Goal: Task Accomplishment & Management: Manage account settings

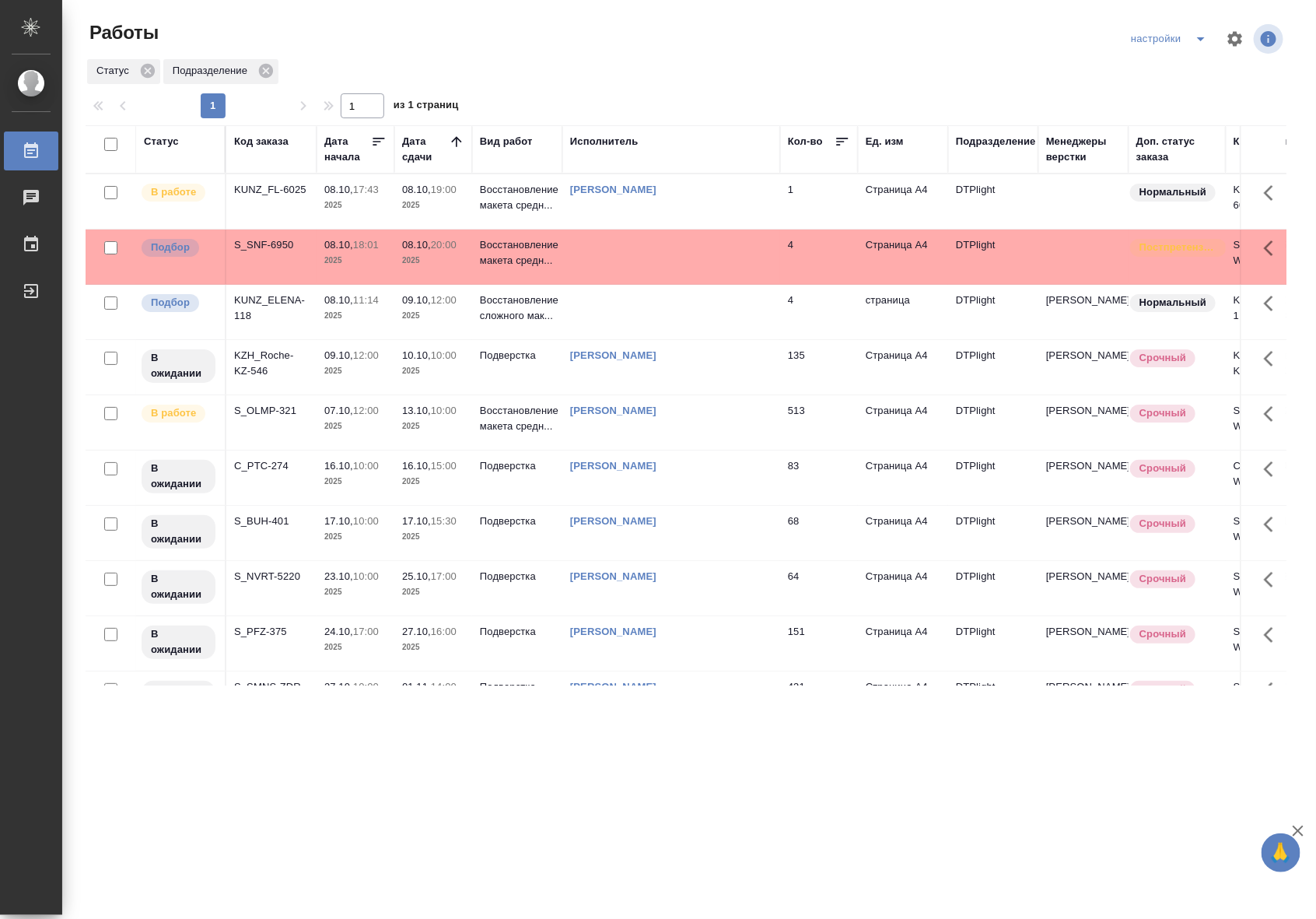
click at [664, 261] on td at bounding box center [671, 257] width 217 height 55
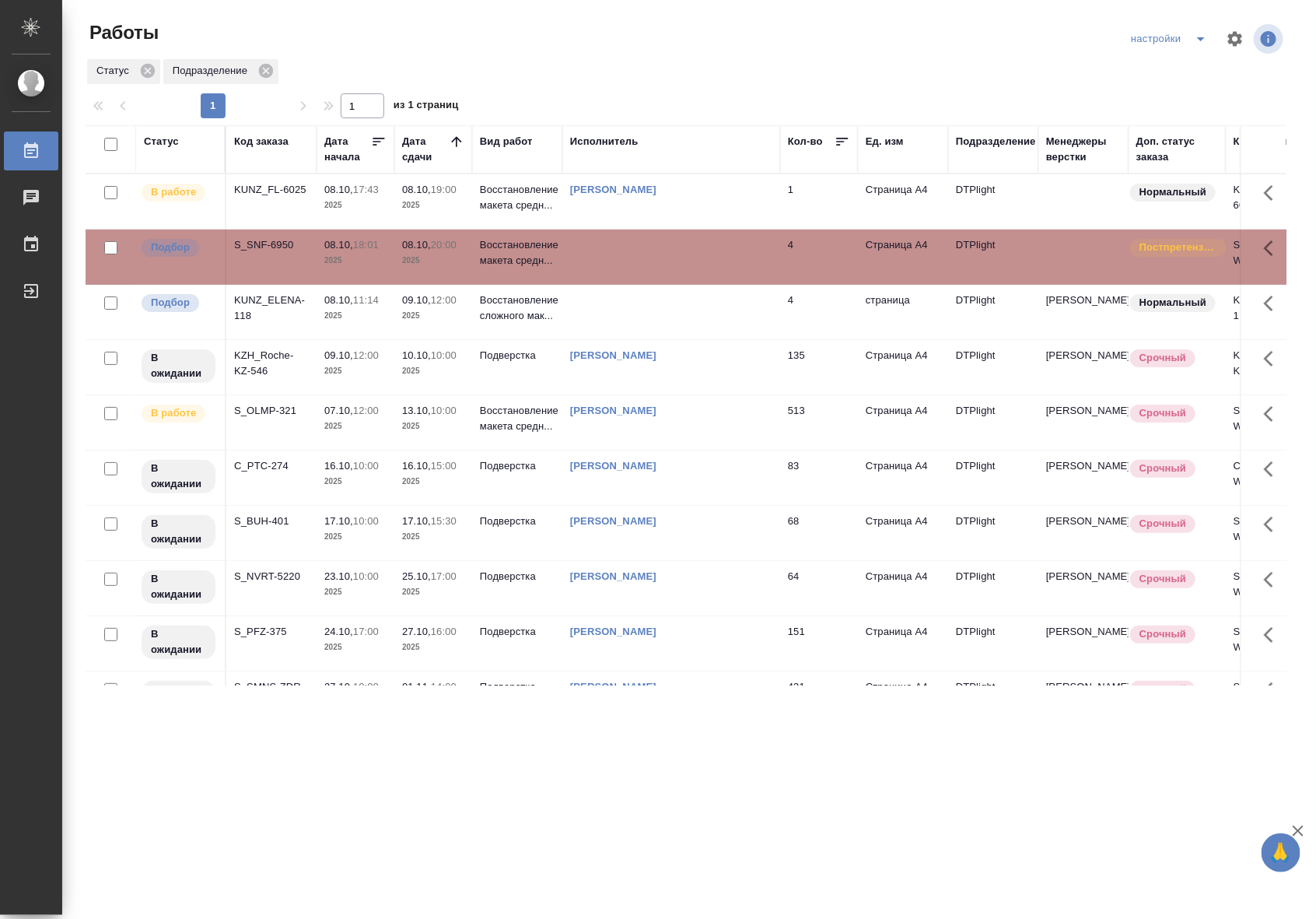
click at [664, 261] on td at bounding box center [671, 257] width 217 height 55
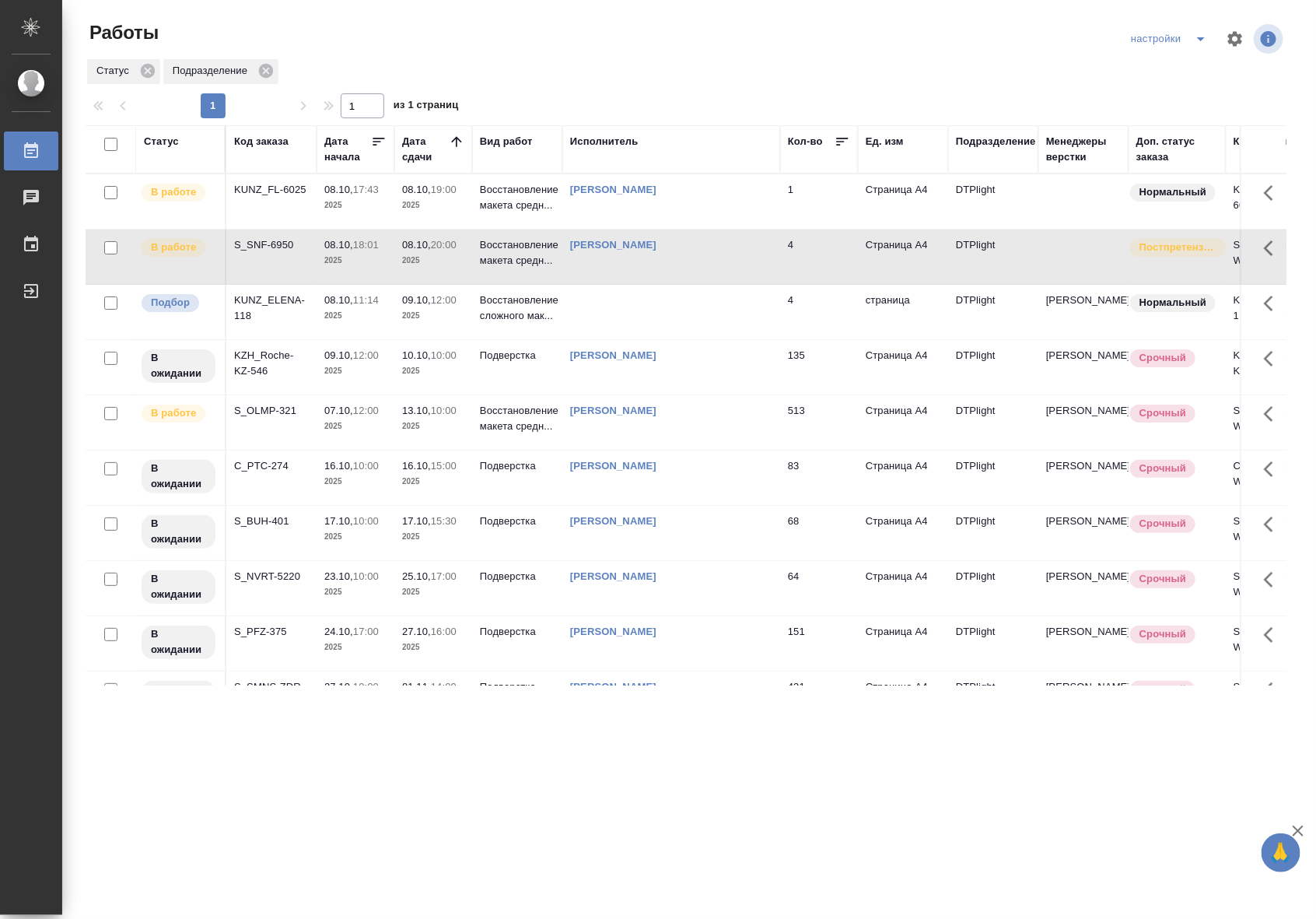
click at [796, 200] on td "1" at bounding box center [819, 201] width 78 height 55
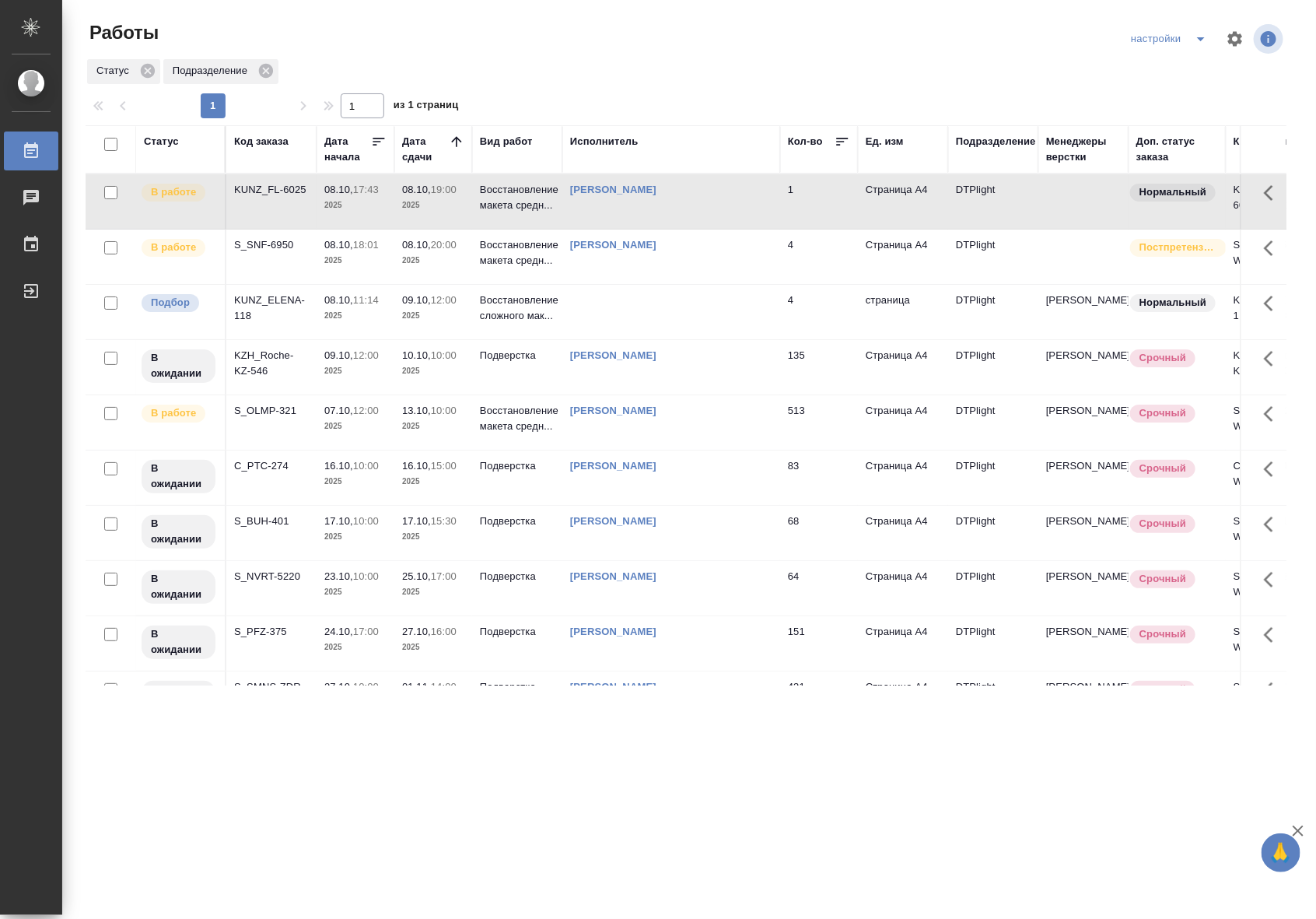
click at [796, 200] on td "1" at bounding box center [819, 201] width 78 height 55
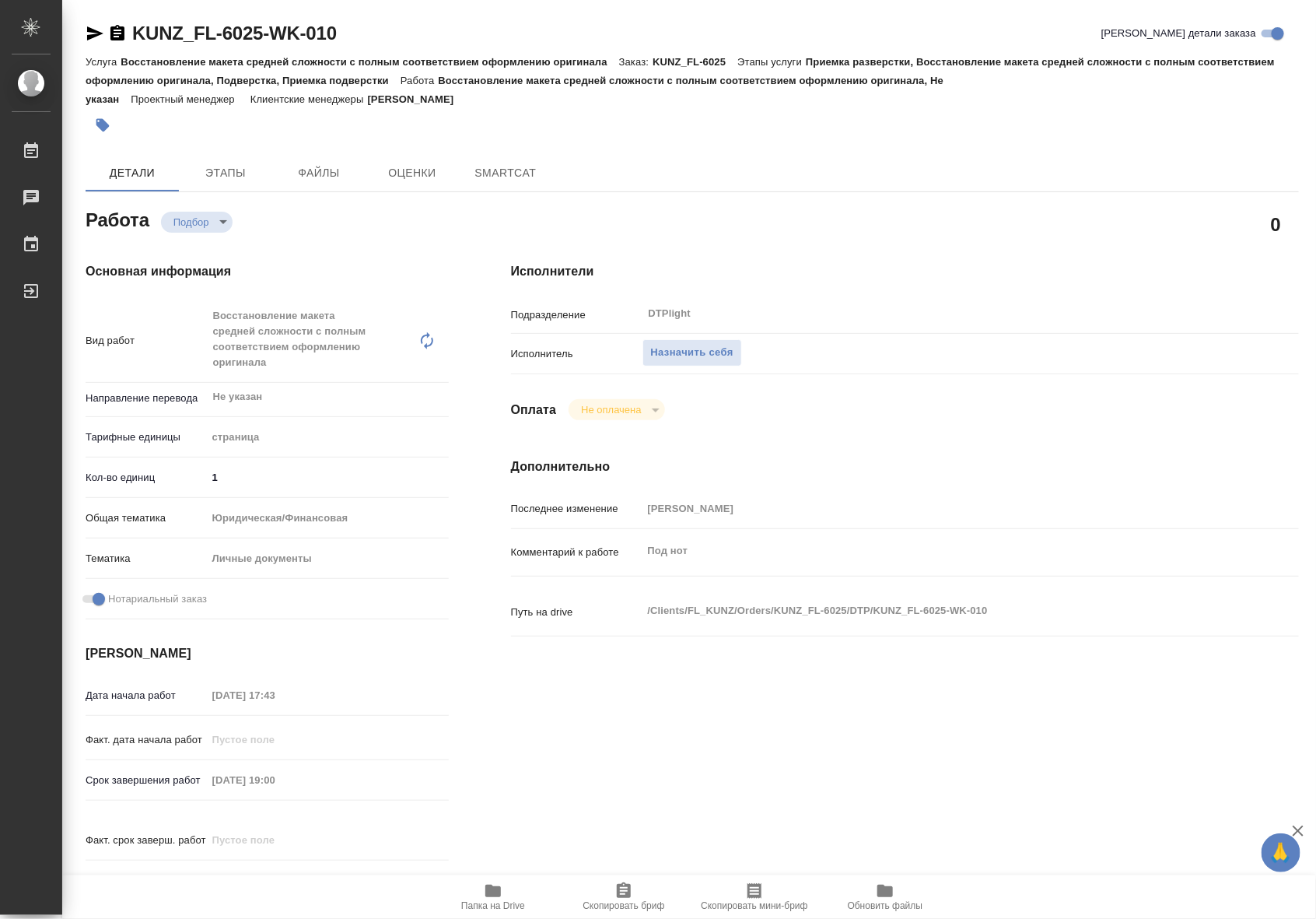
type textarea "x"
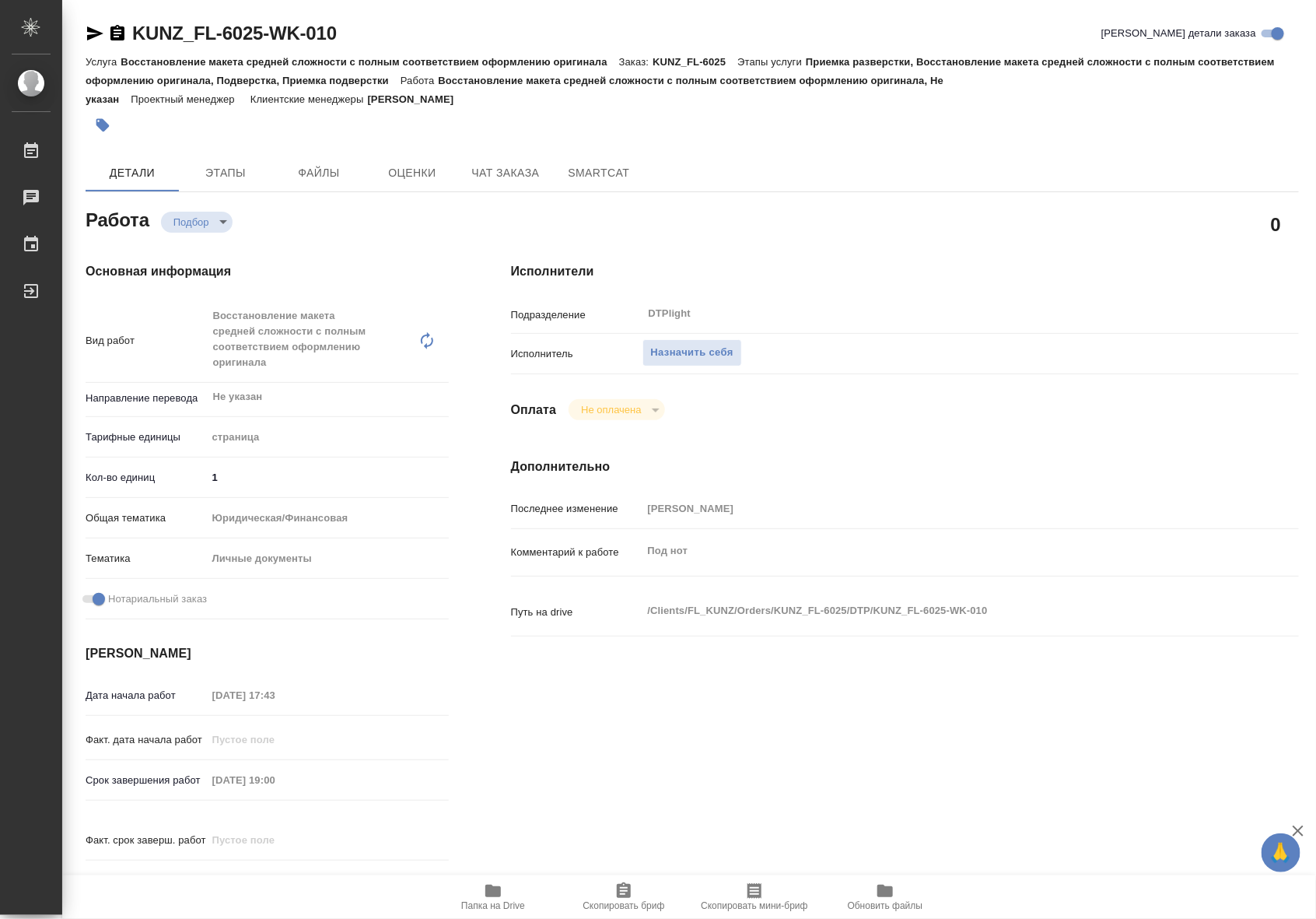
type textarea "x"
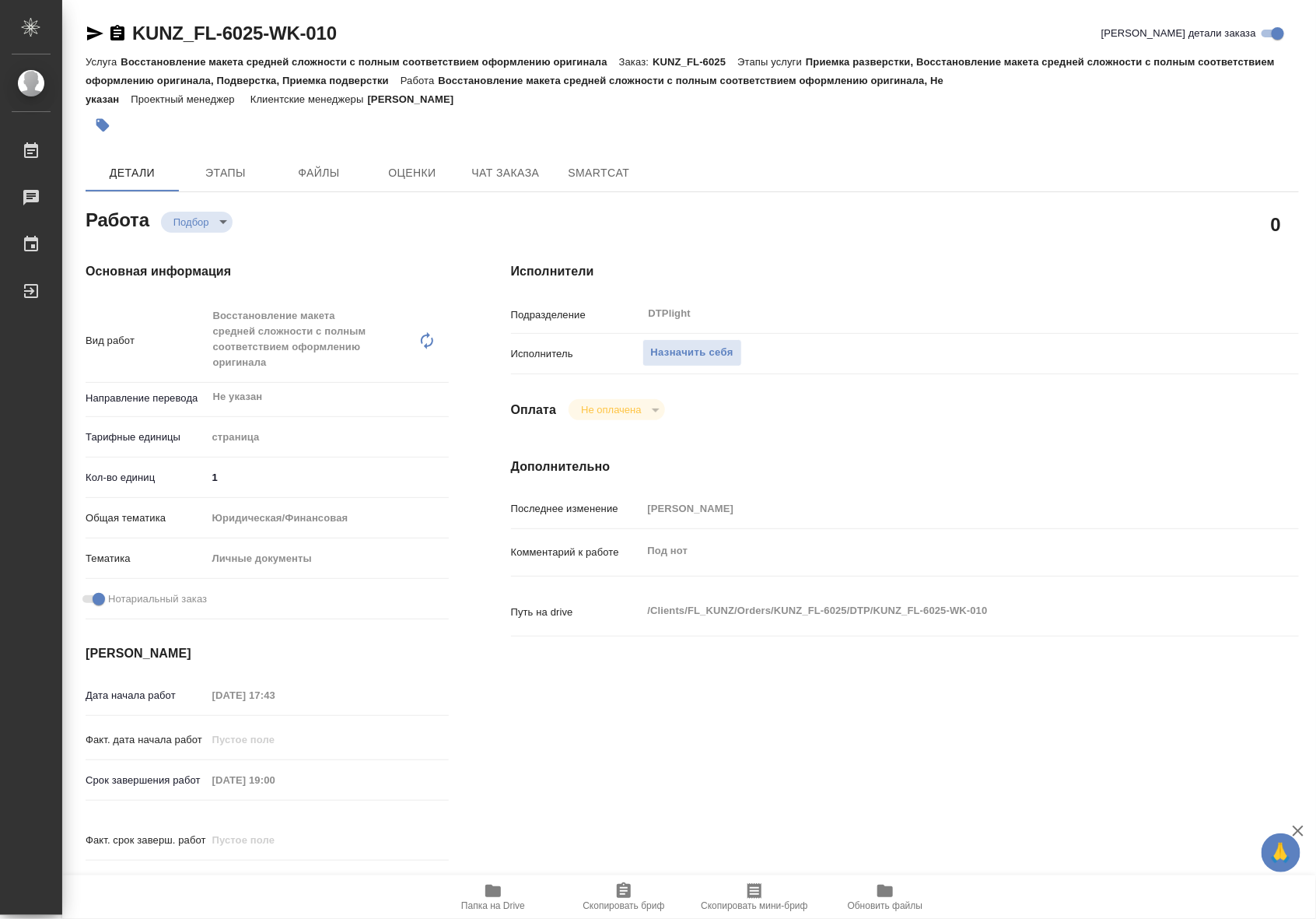
type textarea "x"
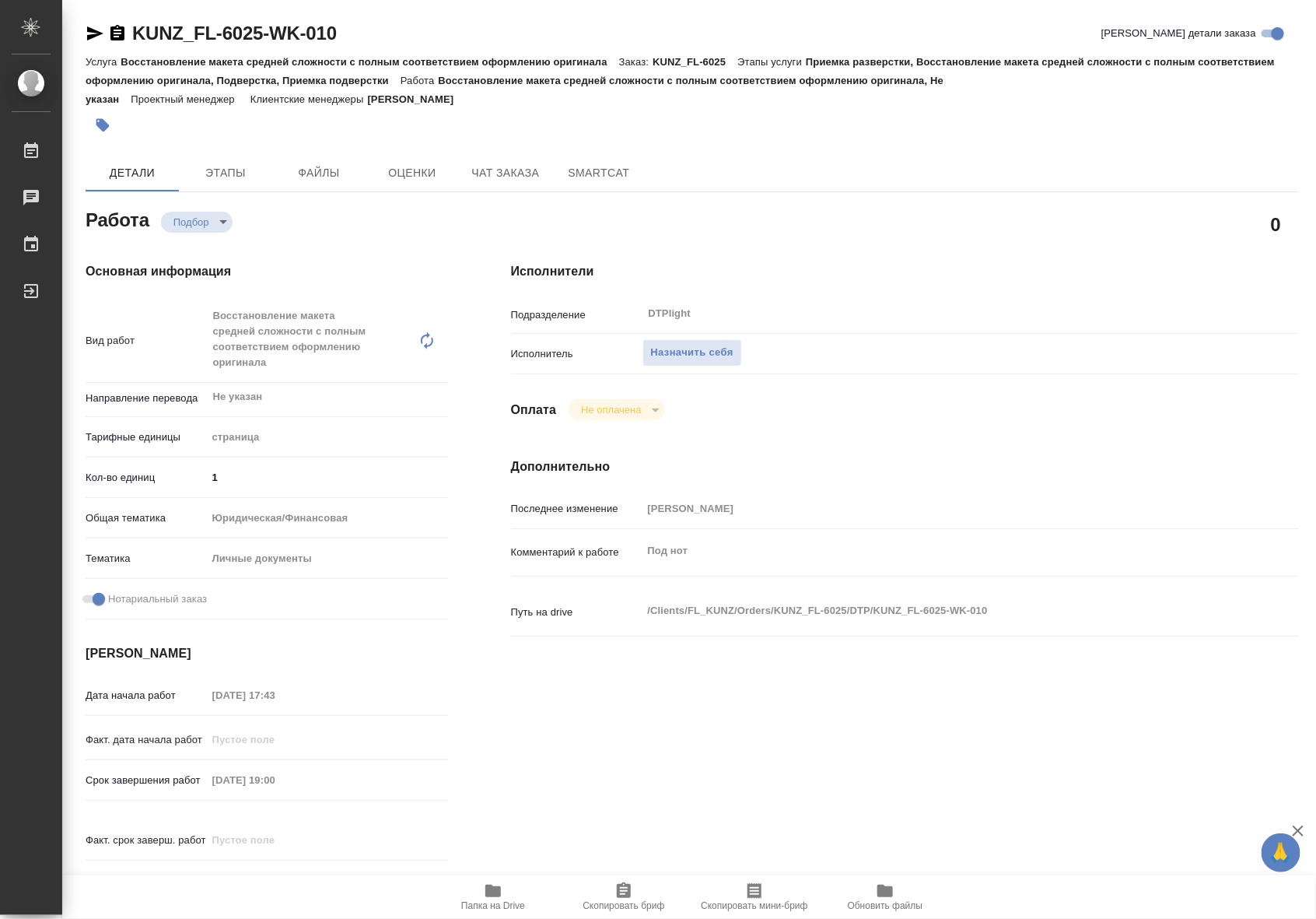
click at [482, 900] on span "Папка на Drive" at bounding box center [493, 906] width 64 height 11
click at [652, 352] on span "Назначить себя" at bounding box center [692, 353] width 82 height 18
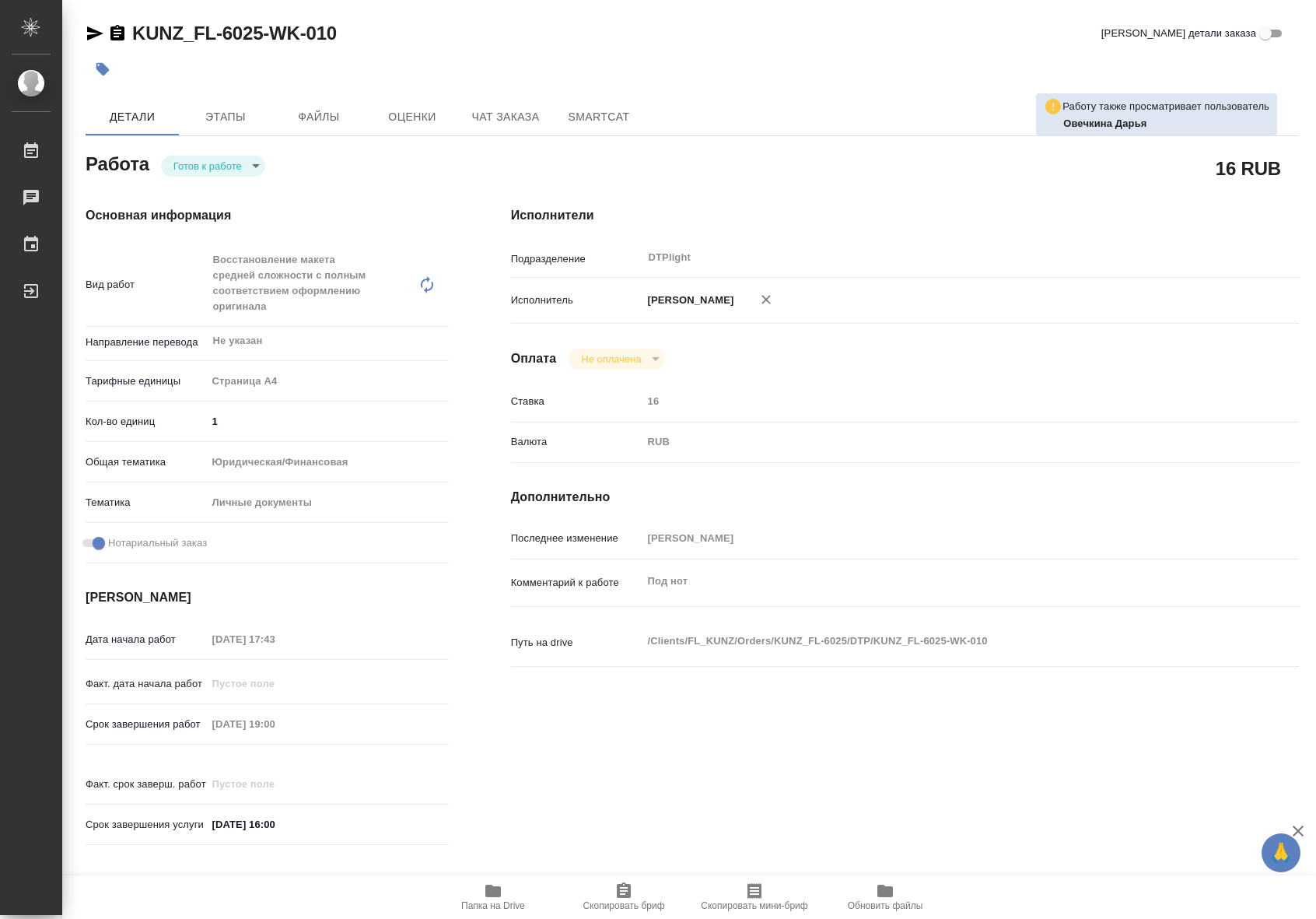
type textarea "x"
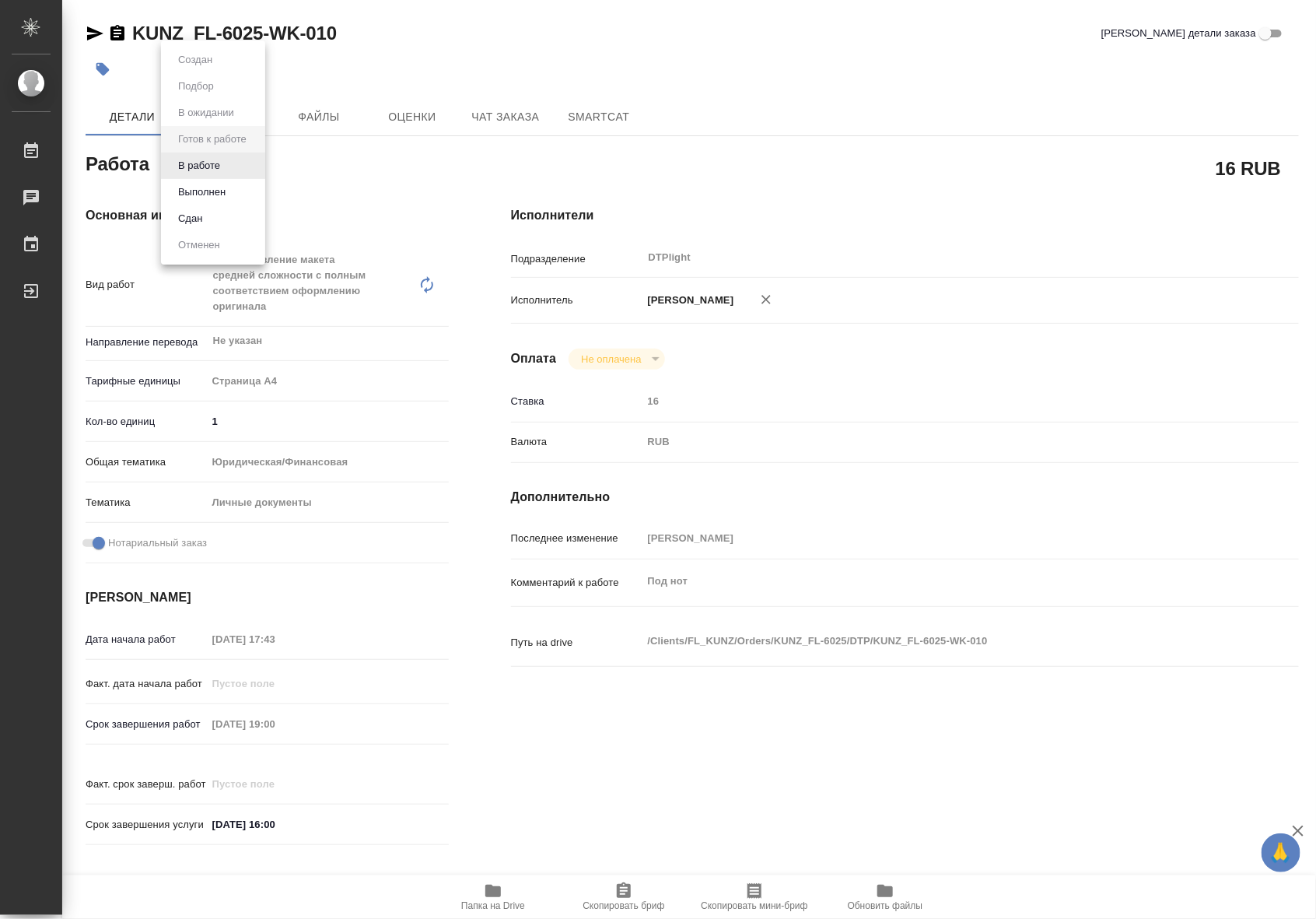
click at [234, 165] on body "🙏 .cls-1 fill:#fff; AWATERA Riianova Anna Работы 0 Чаты График Выйти KUNZ_FL-60…" at bounding box center [658, 459] width 1316 height 919
click at [212, 169] on button "В работе" at bounding box center [199, 166] width 51 height 17
type textarea "x"
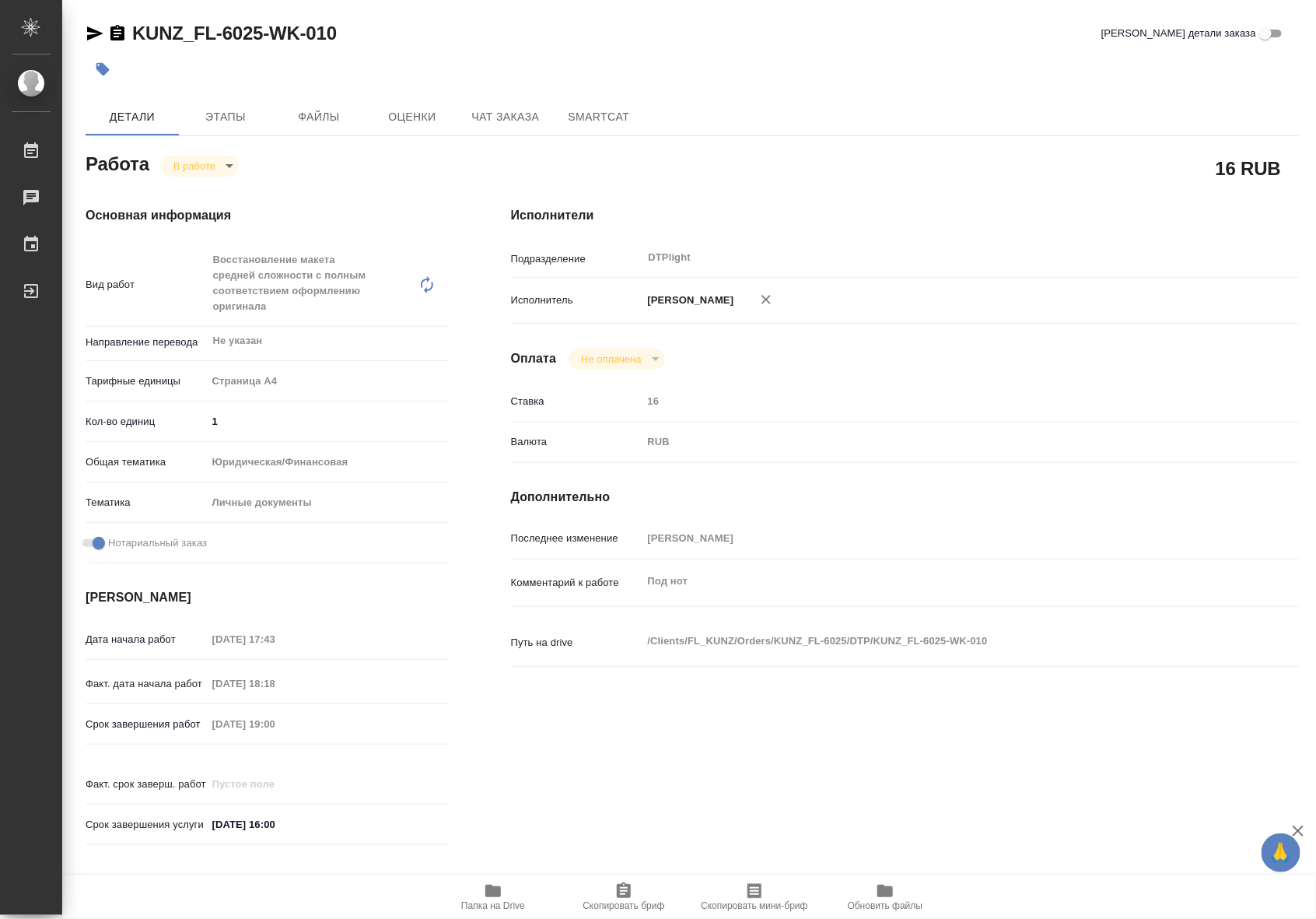
type textarea "x"
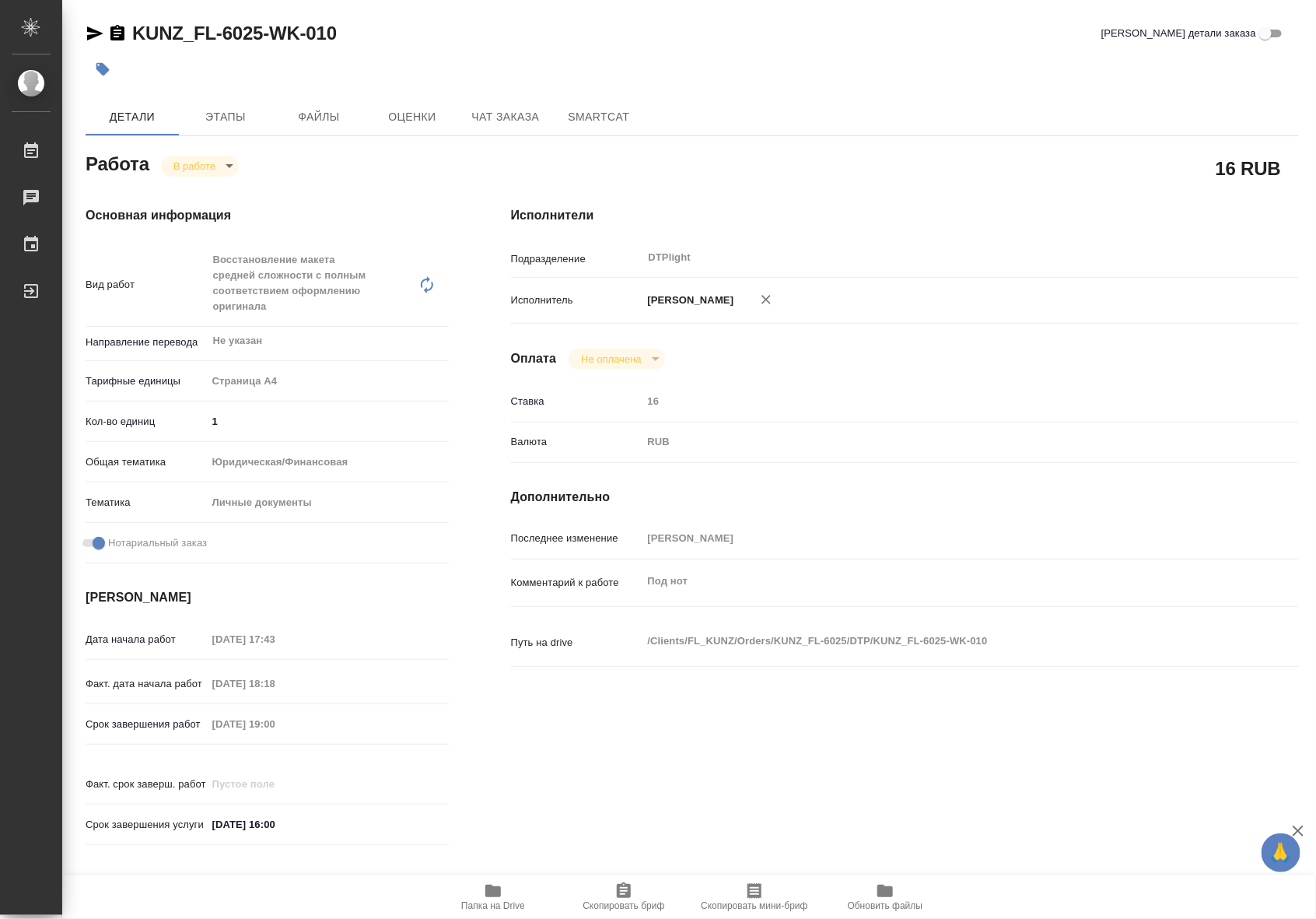
type textarea "x"
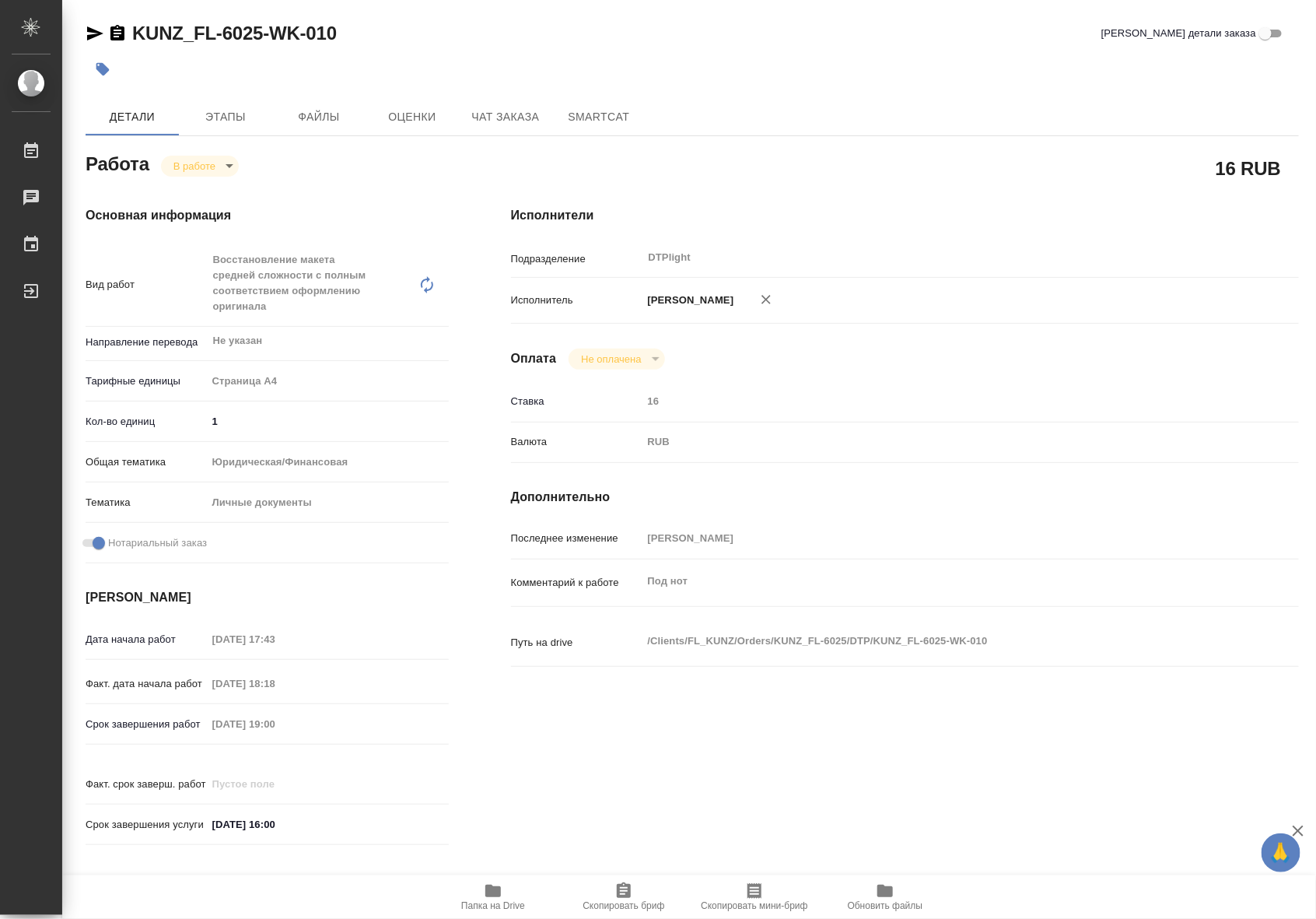
type textarea "x"
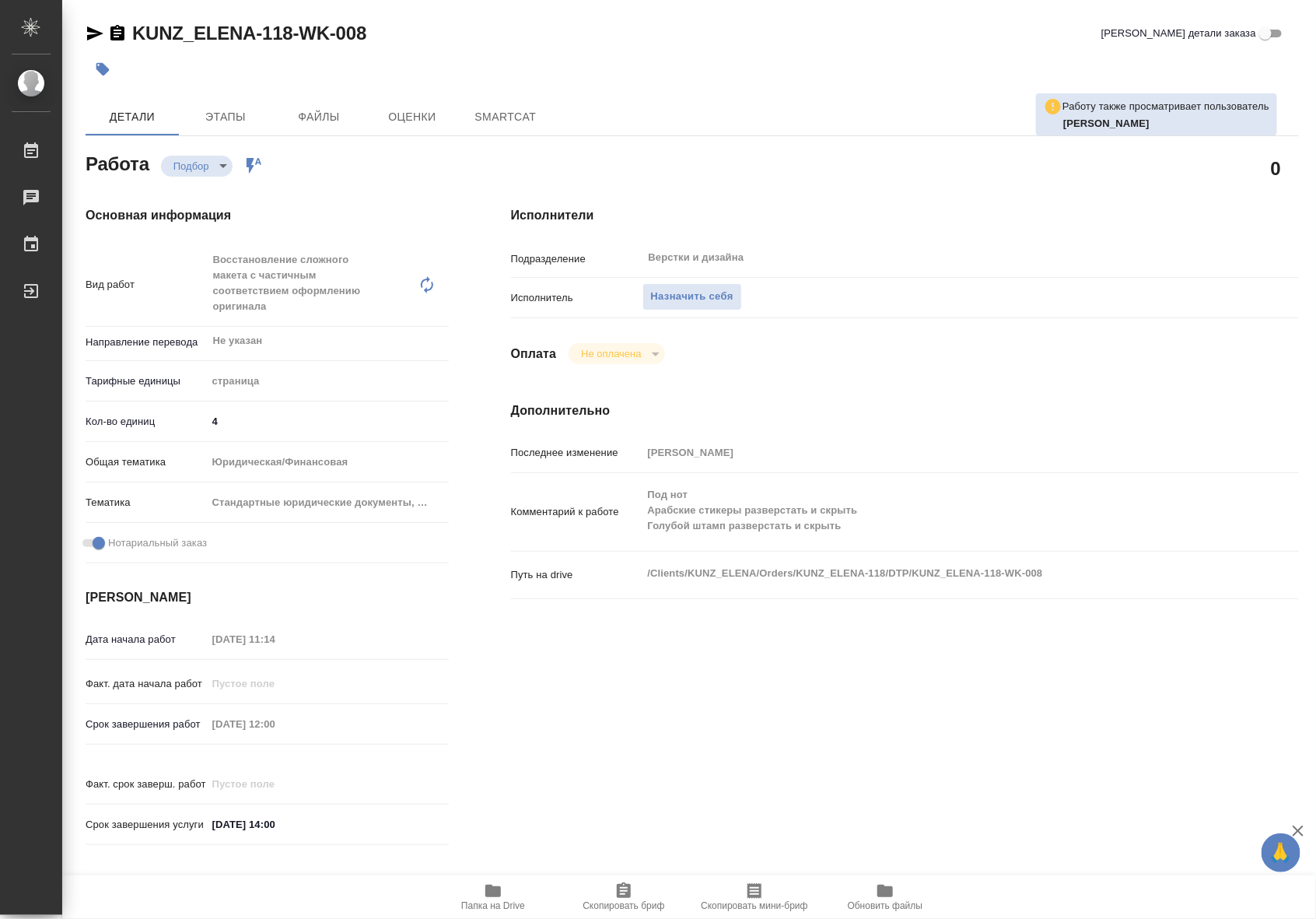
type textarea "x"
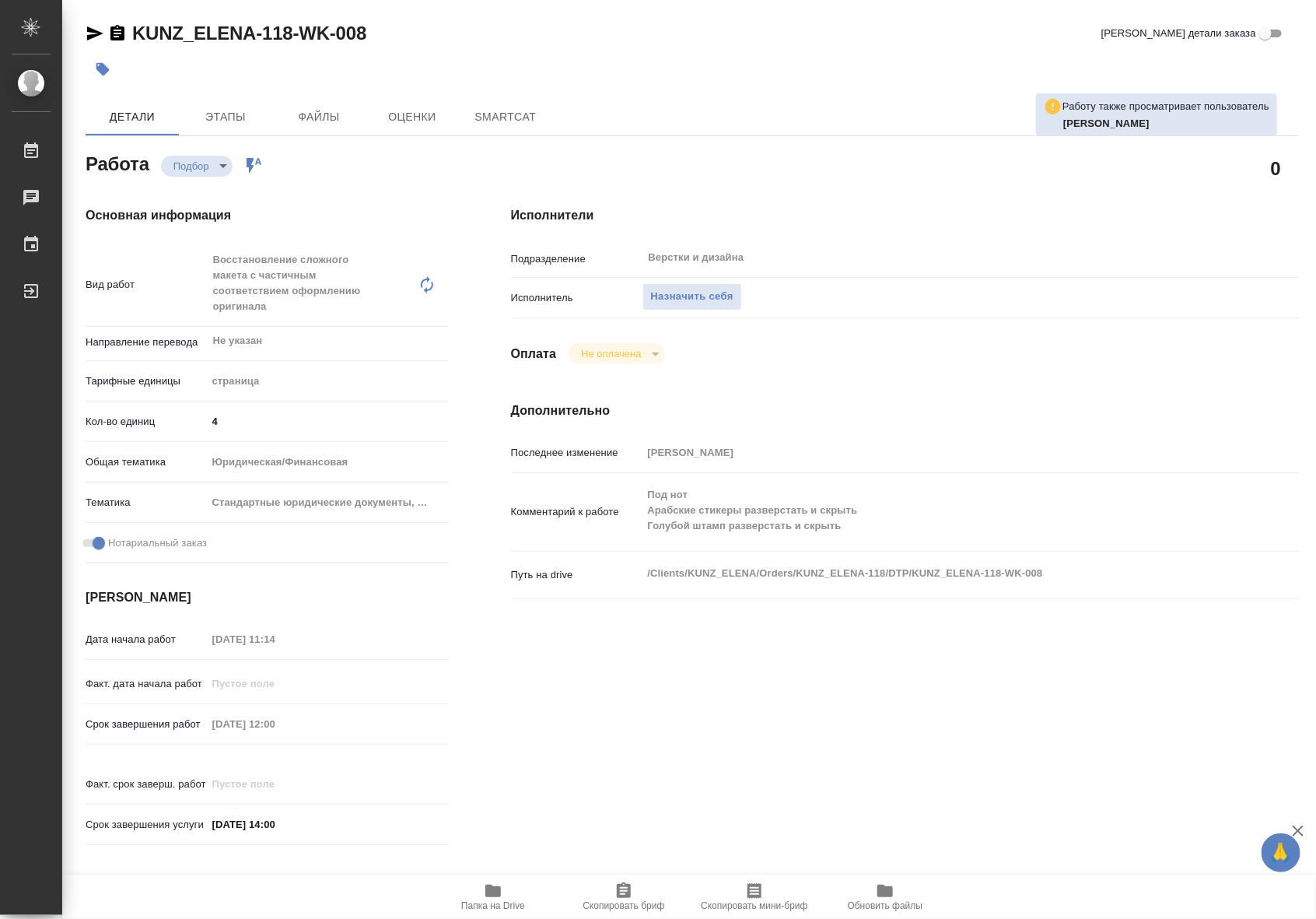
type textarea "x"
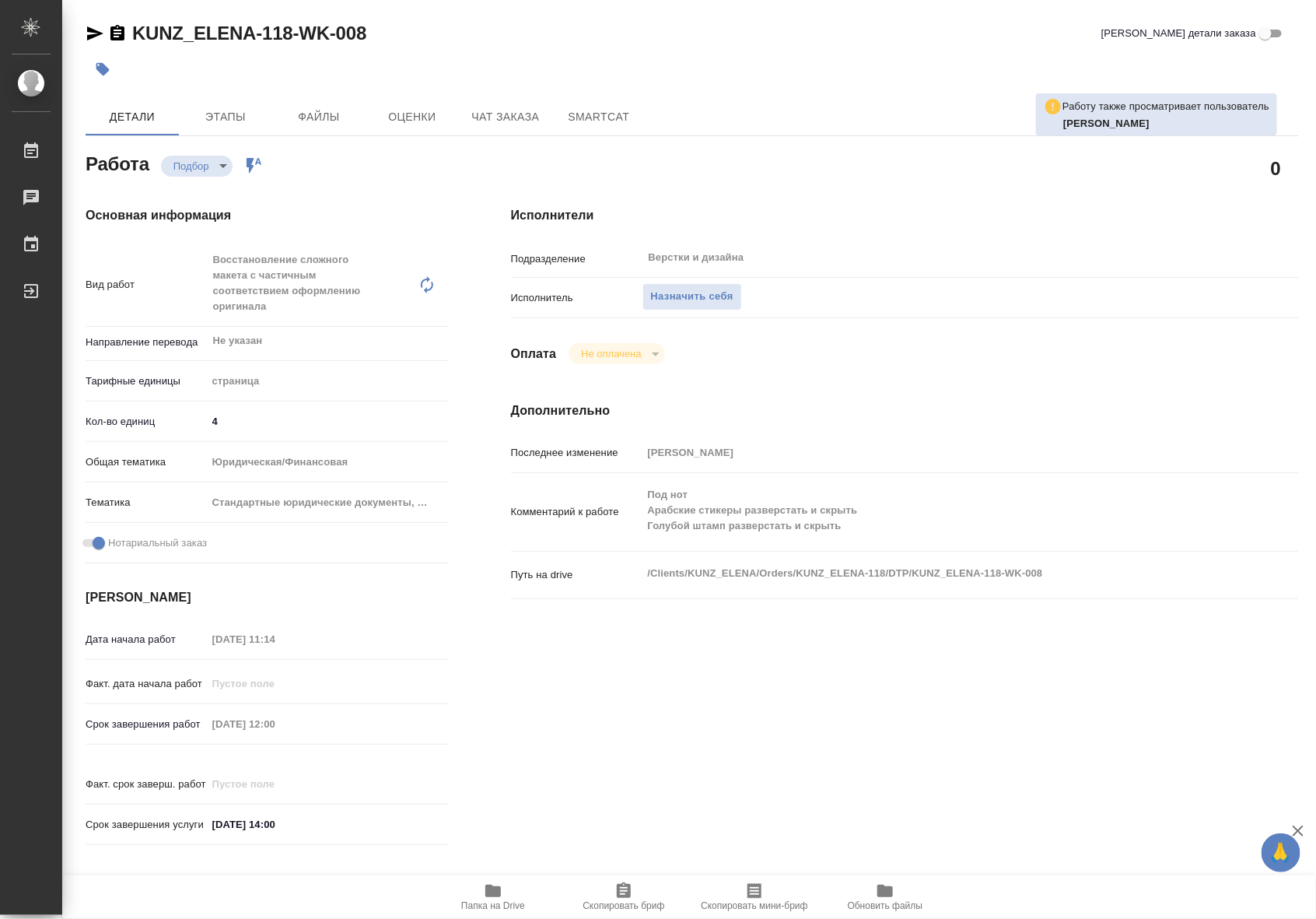
type textarea "x"
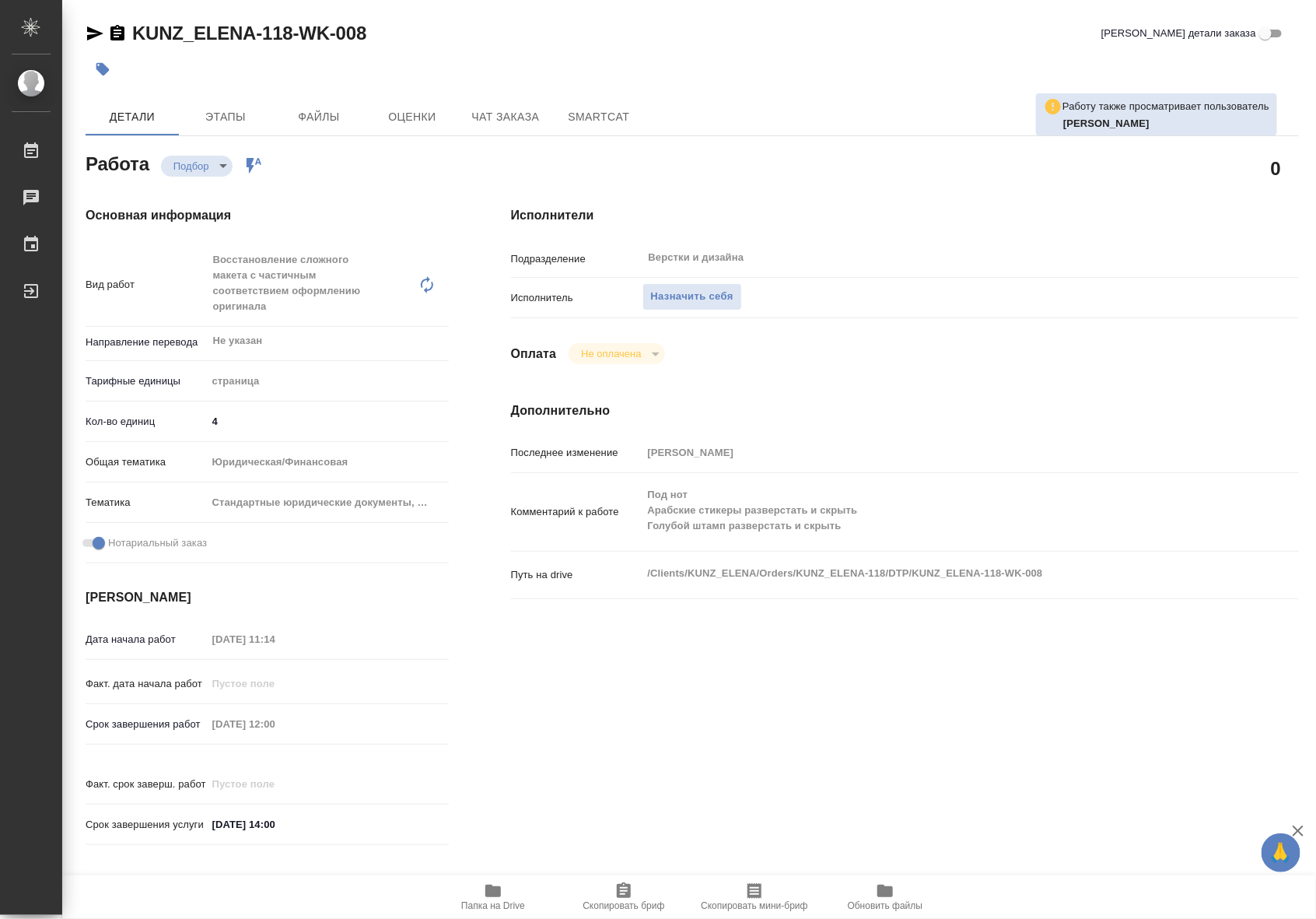
type textarea "x"
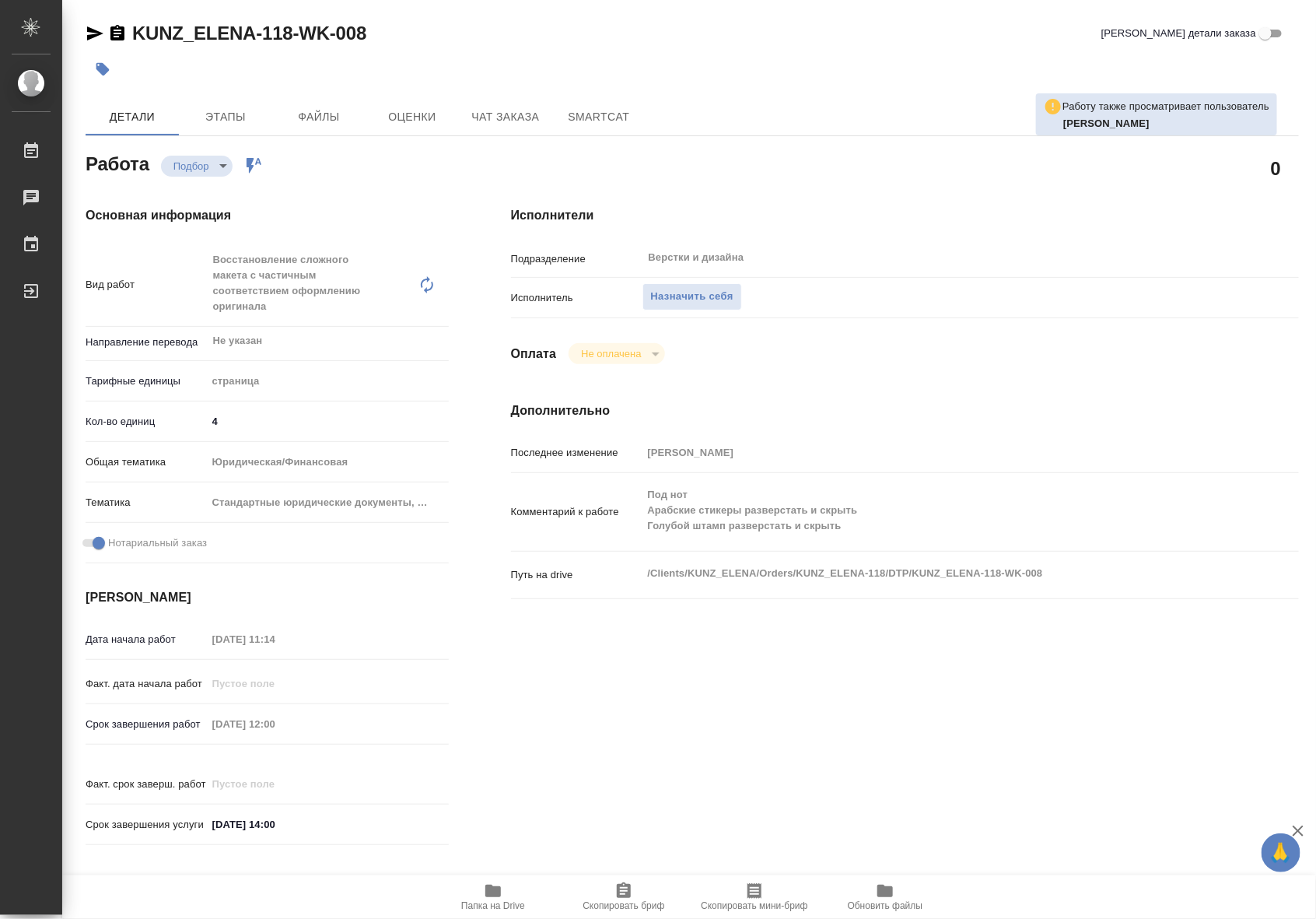
click at [505, 891] on span "Папка на Drive" at bounding box center [493, 896] width 112 height 30
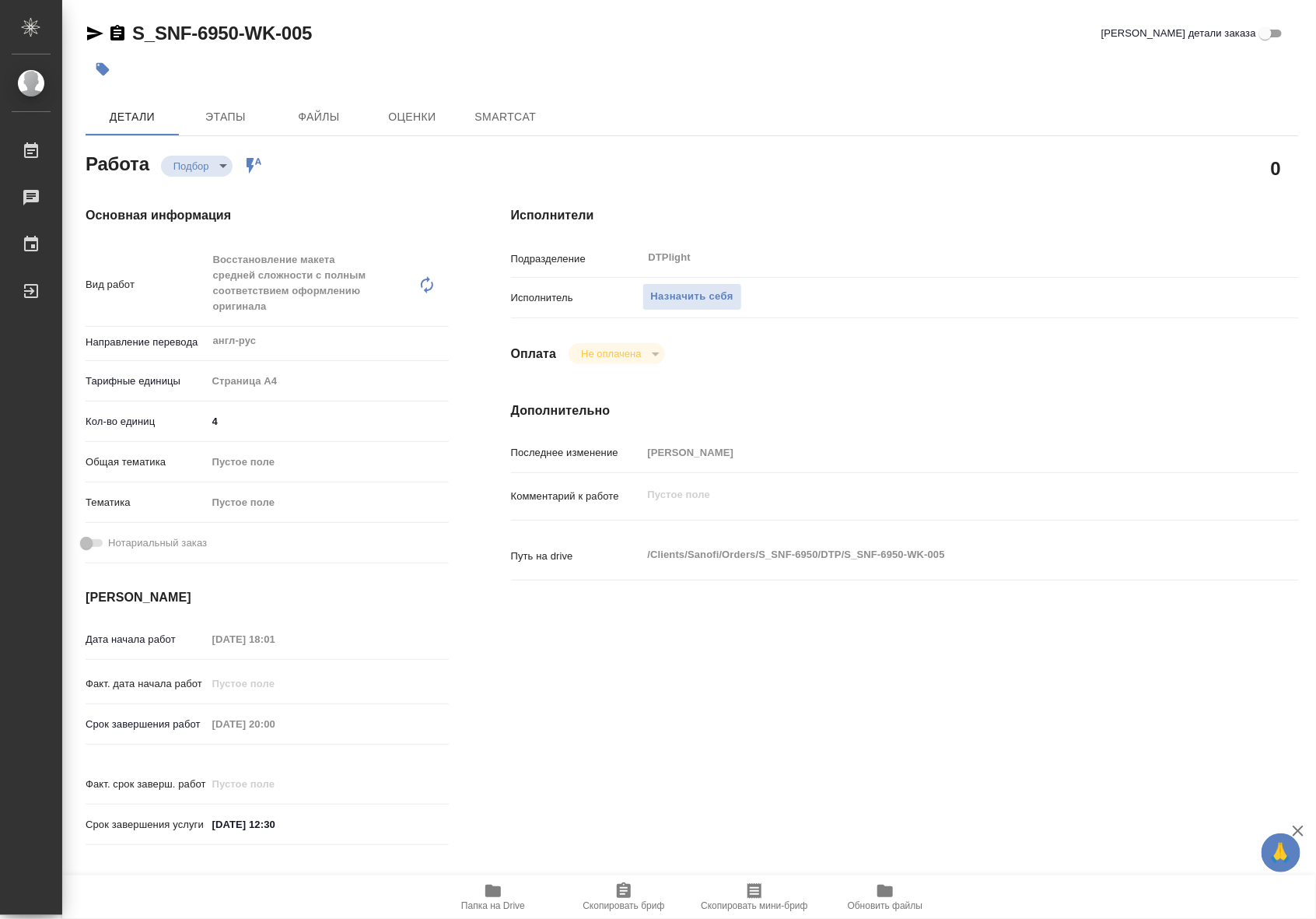
type textarea "x"
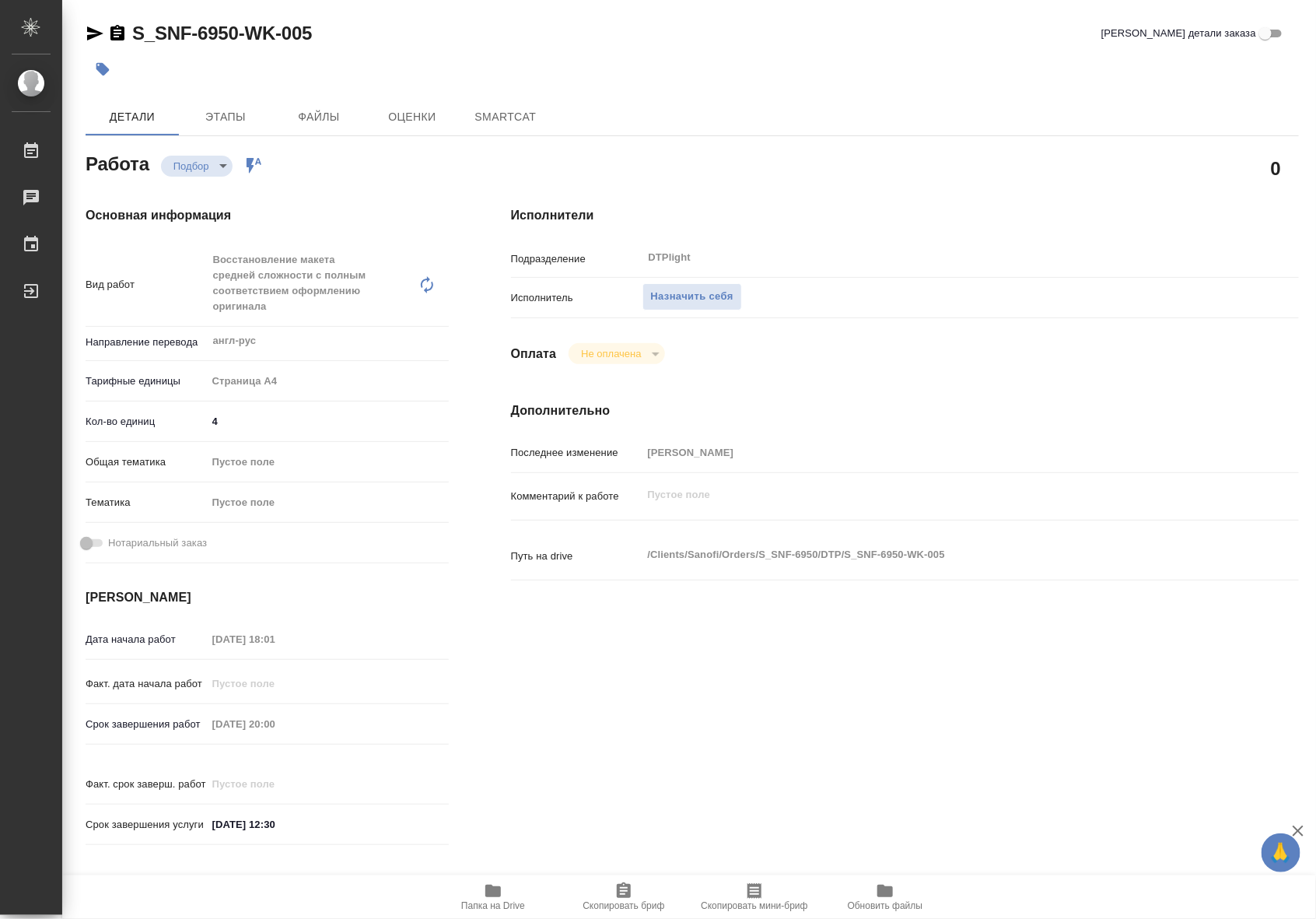
type textarea "x"
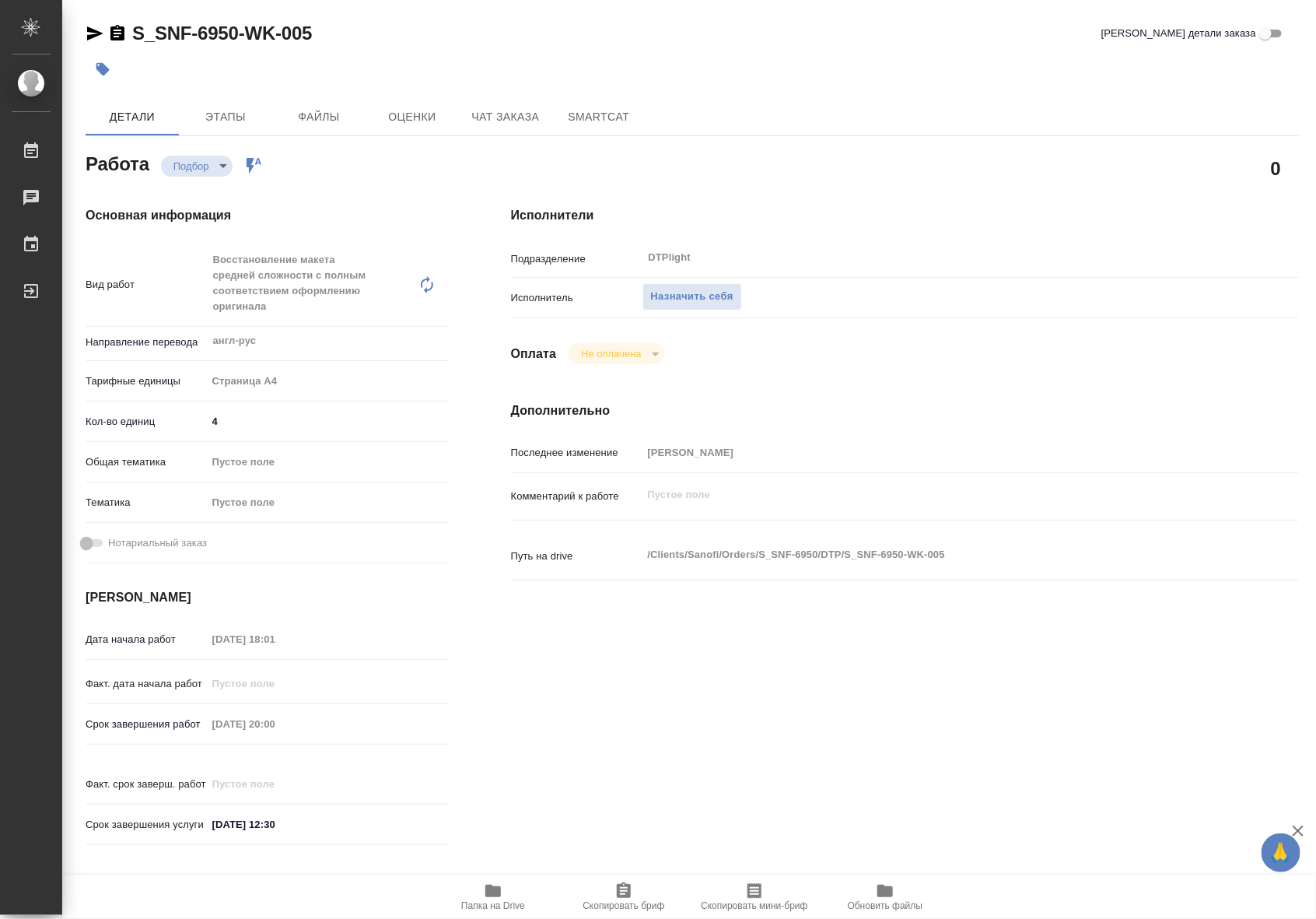
type textarea "x"
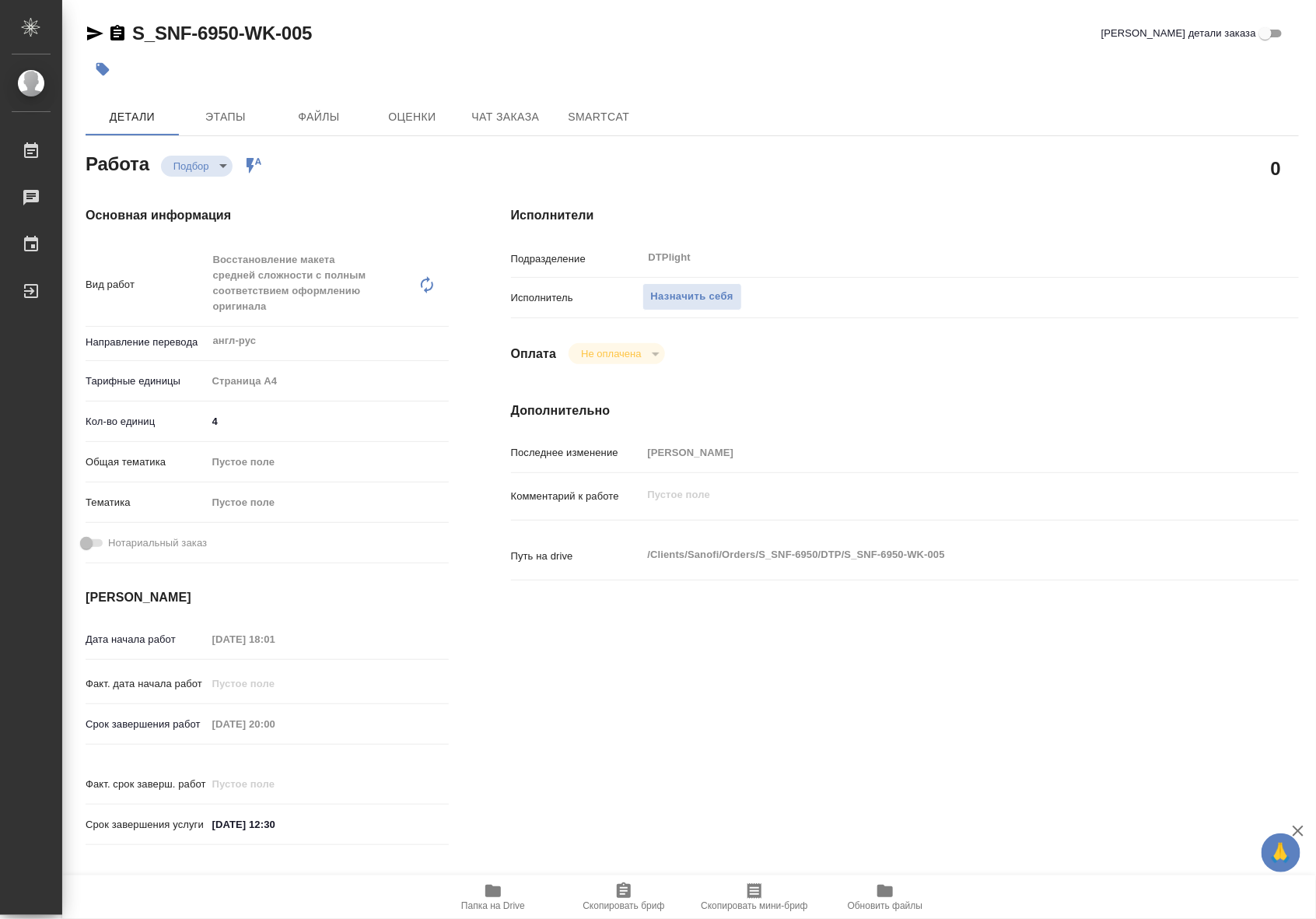
type textarea "x"
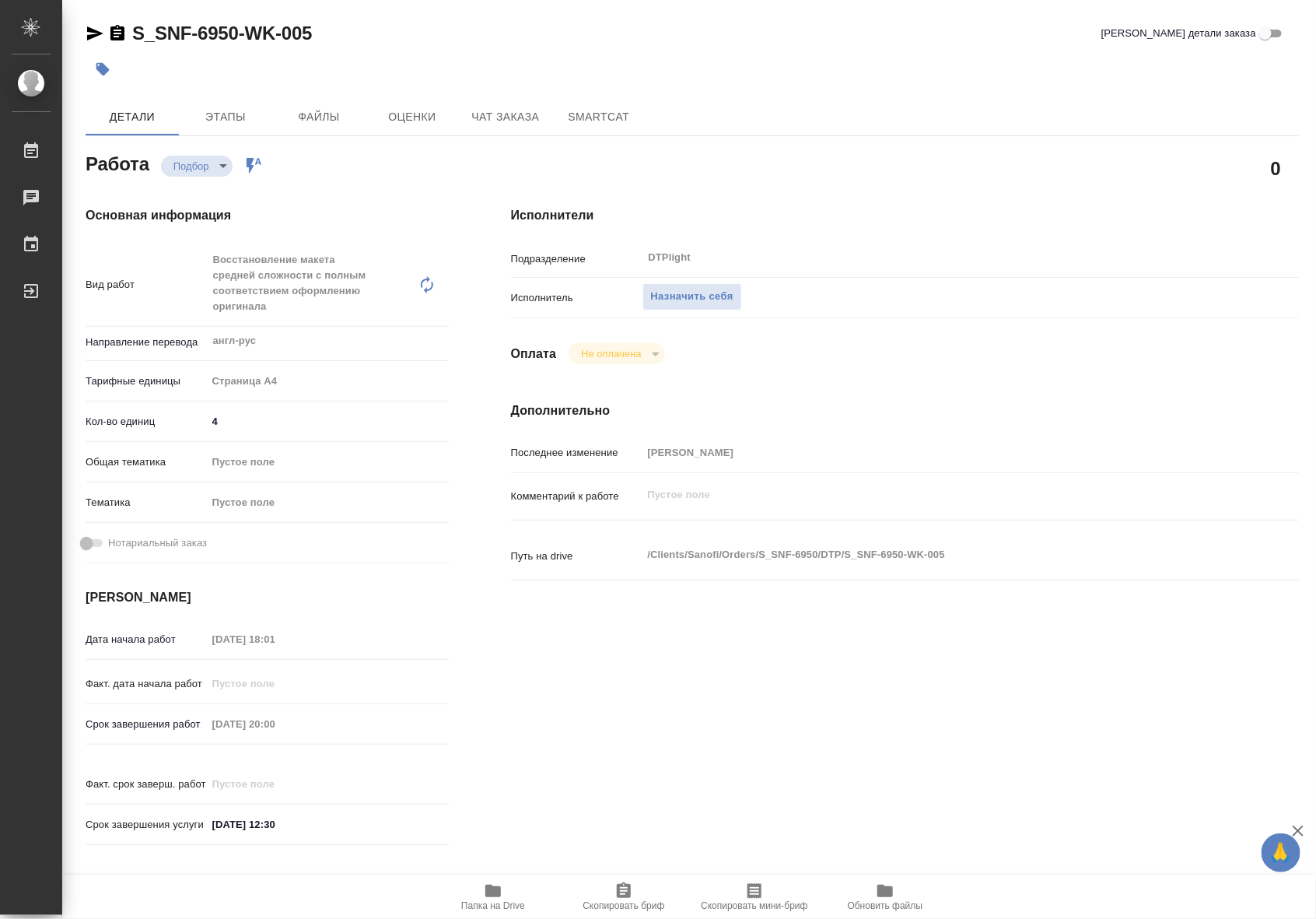
click at [522, 898] on span "Папка на Drive" at bounding box center [493, 896] width 112 height 30
click at [662, 292] on span "Назначить себя" at bounding box center [692, 297] width 82 height 18
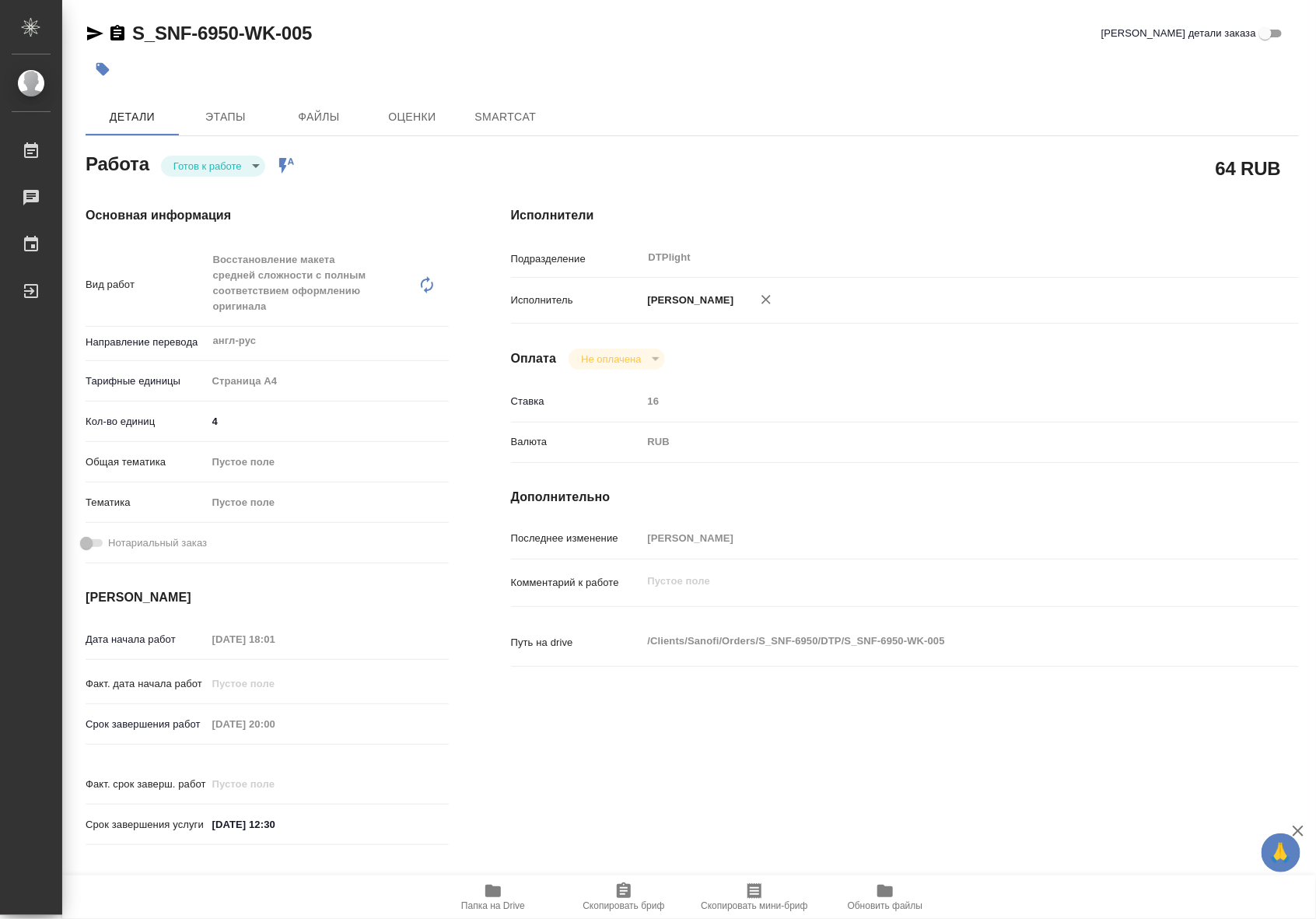
type textarea "x"
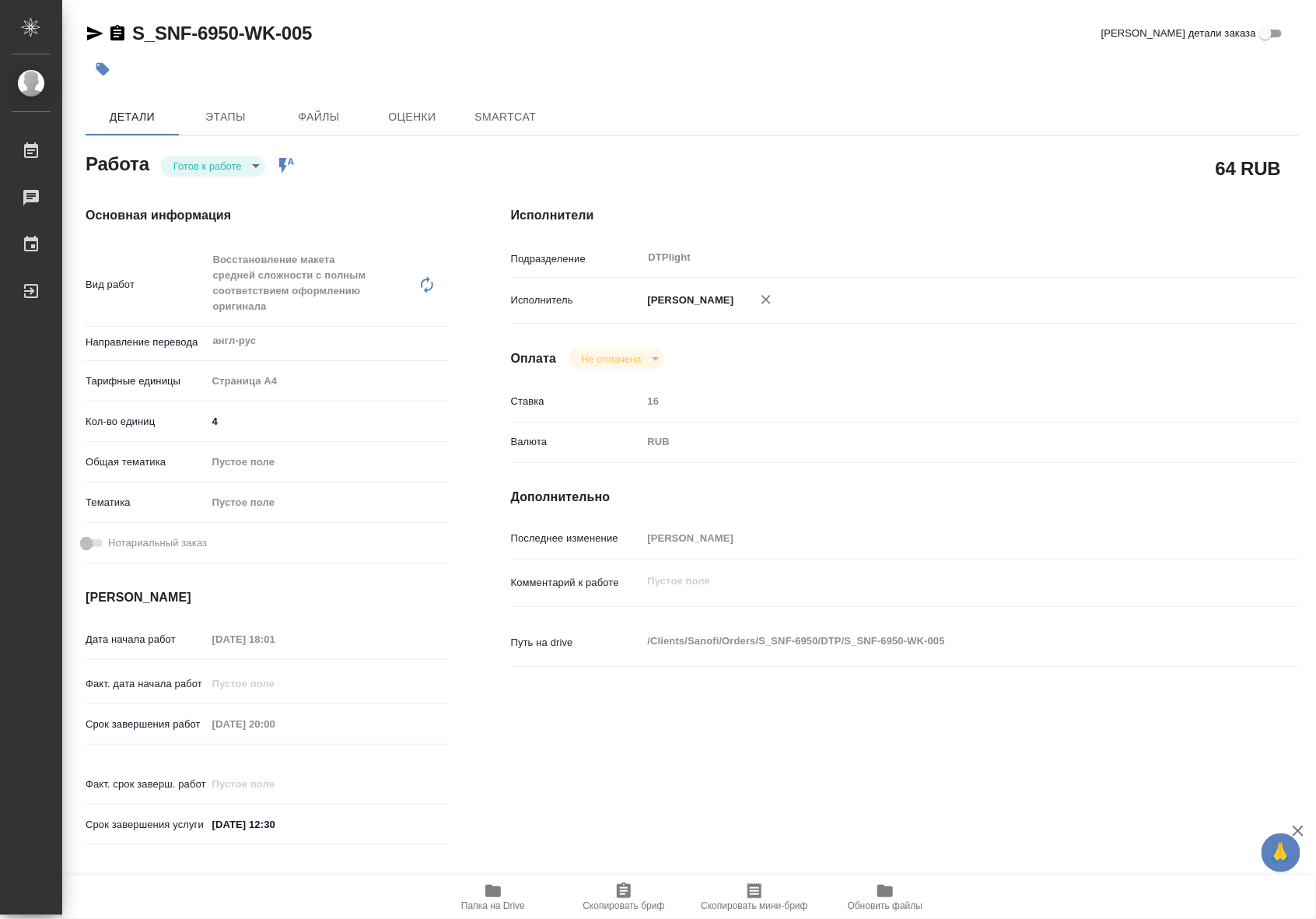
type textarea "x"
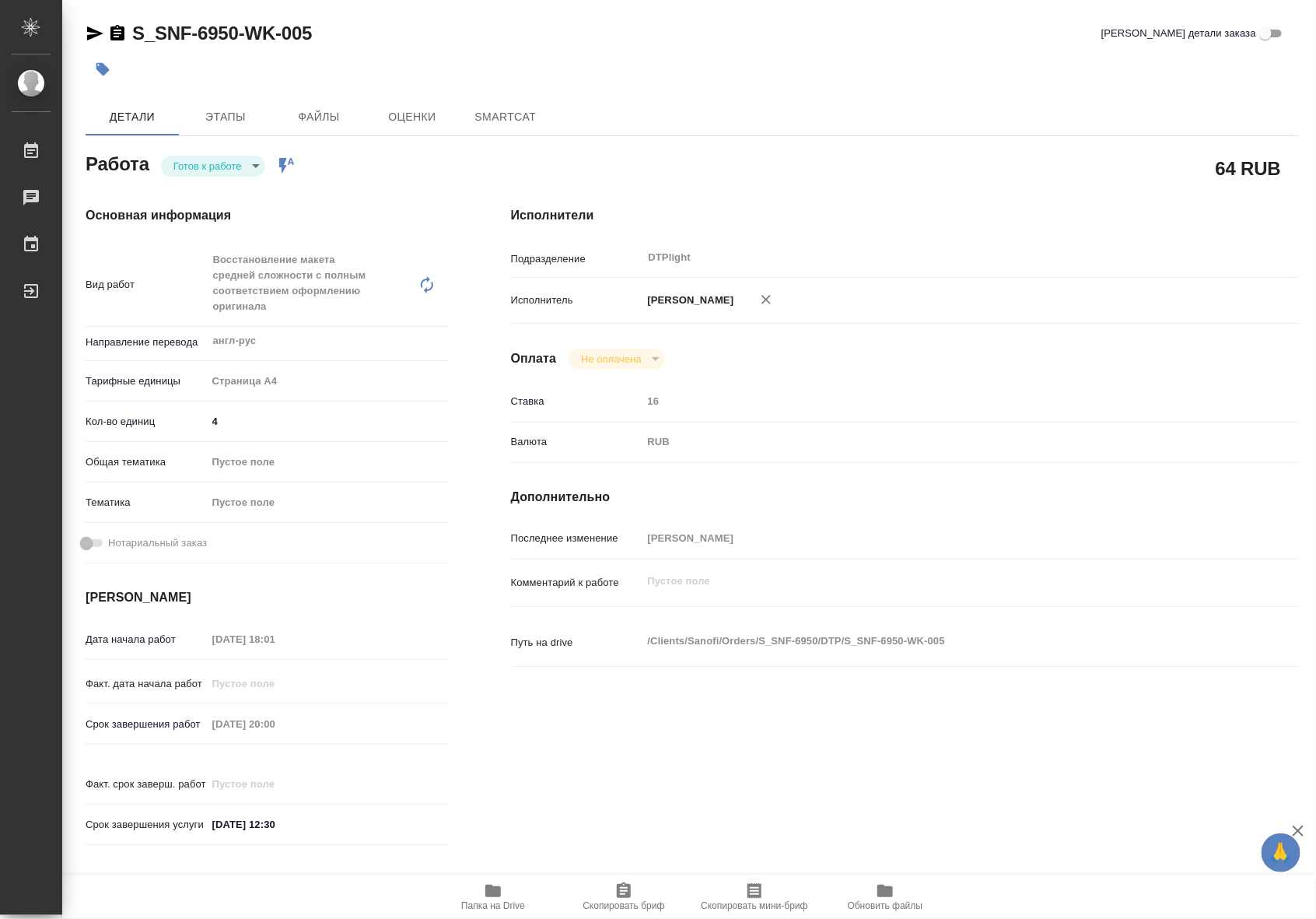
click at [211, 174] on body "🙏 .cls-1 fill:#fff; AWATERA Riianova Anna Работы Чаты График Выйти S_SNF-6950-W…" at bounding box center [658, 459] width 1316 height 919
type textarea "x"
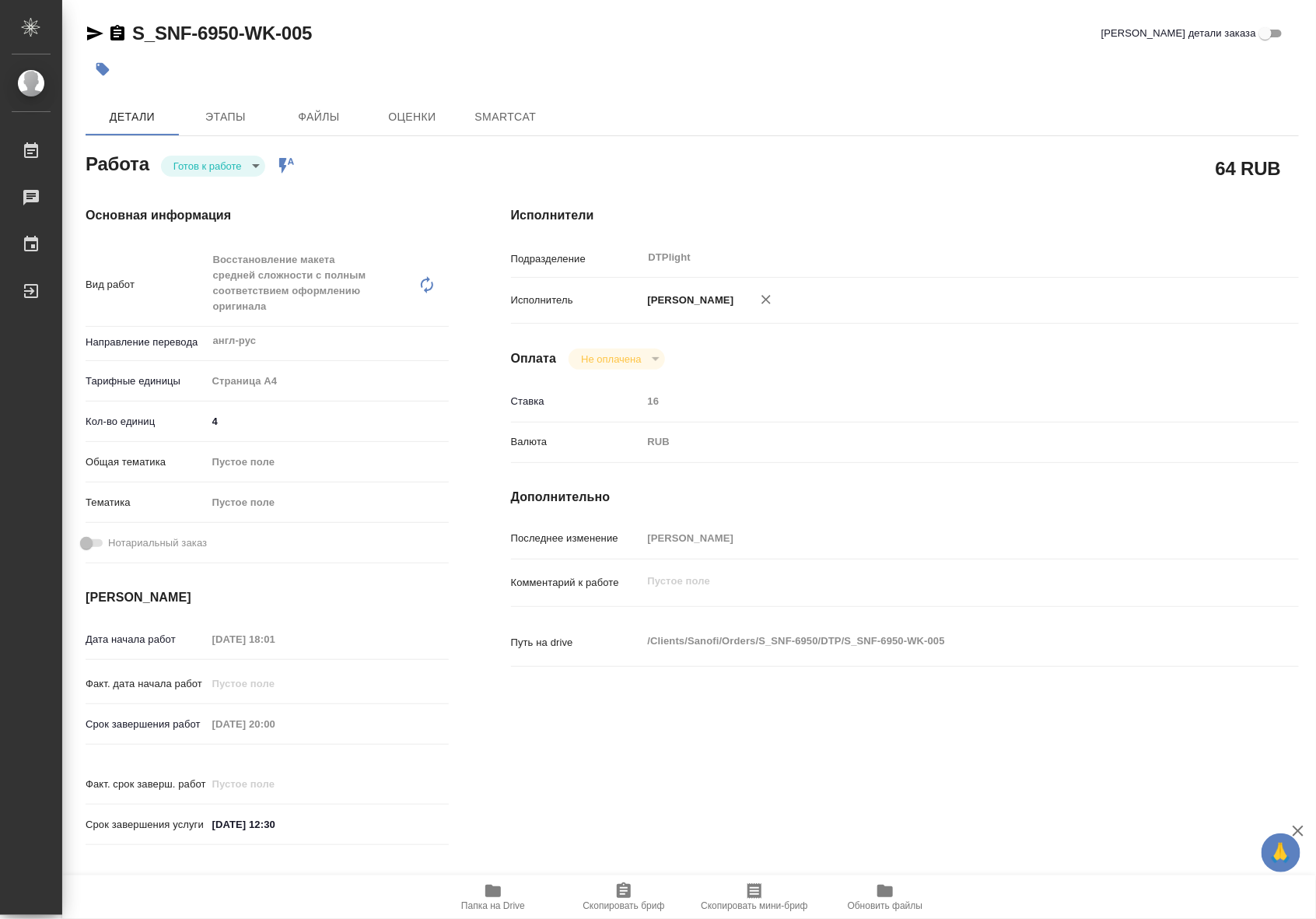
type textarea "x"
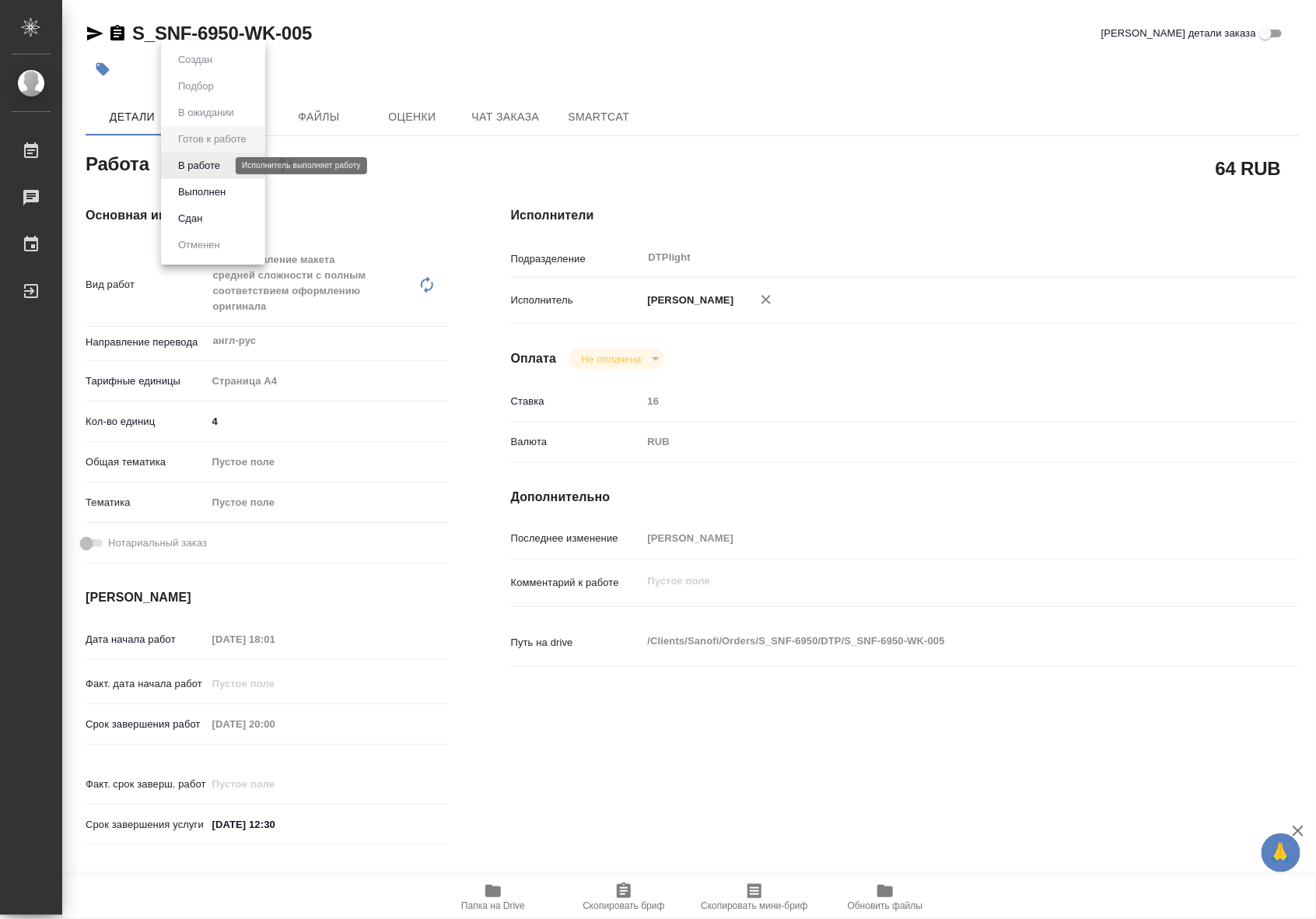
click at [206, 164] on button "В работе" at bounding box center [199, 166] width 51 height 17
type textarea "x"
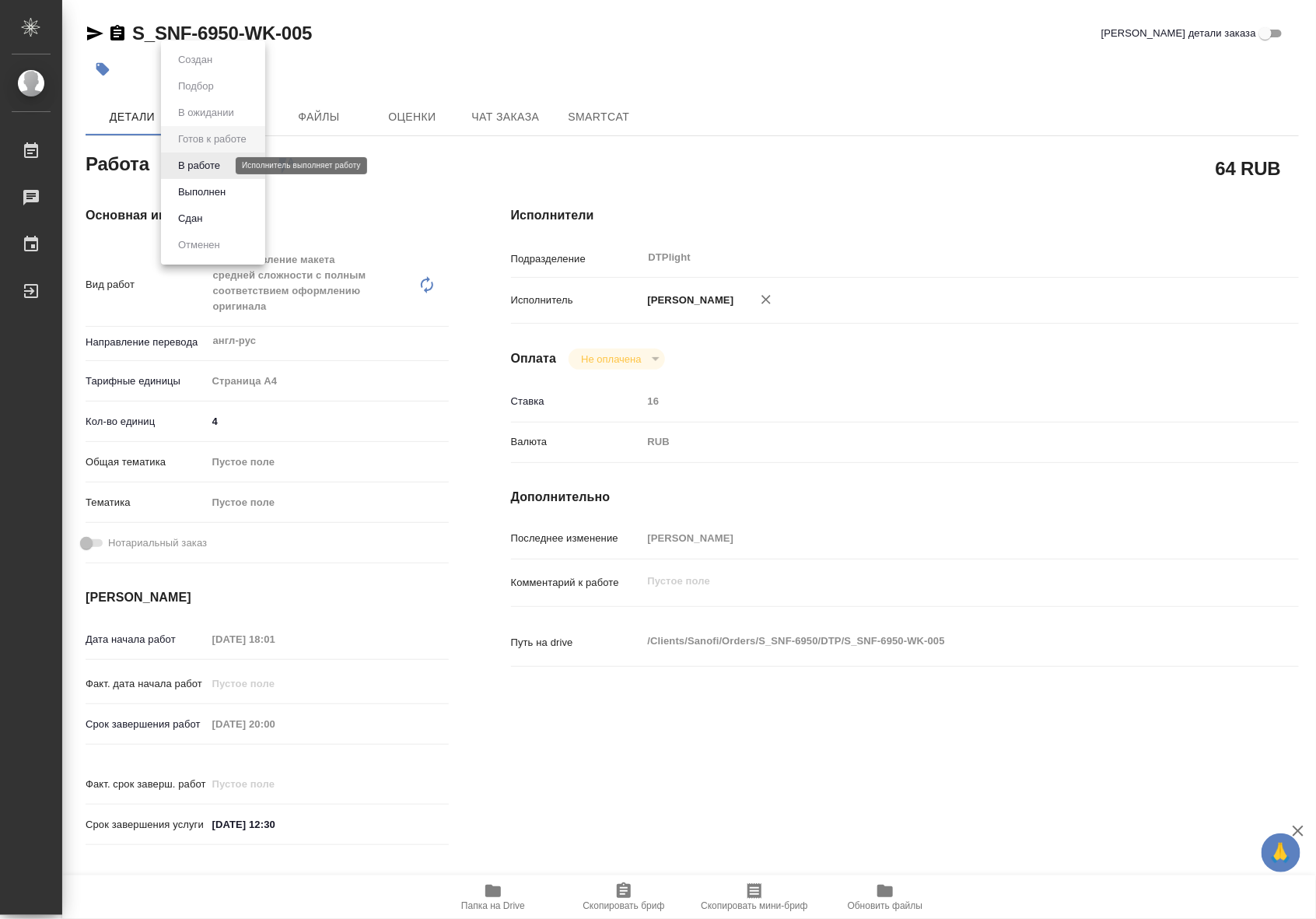
type textarea "x"
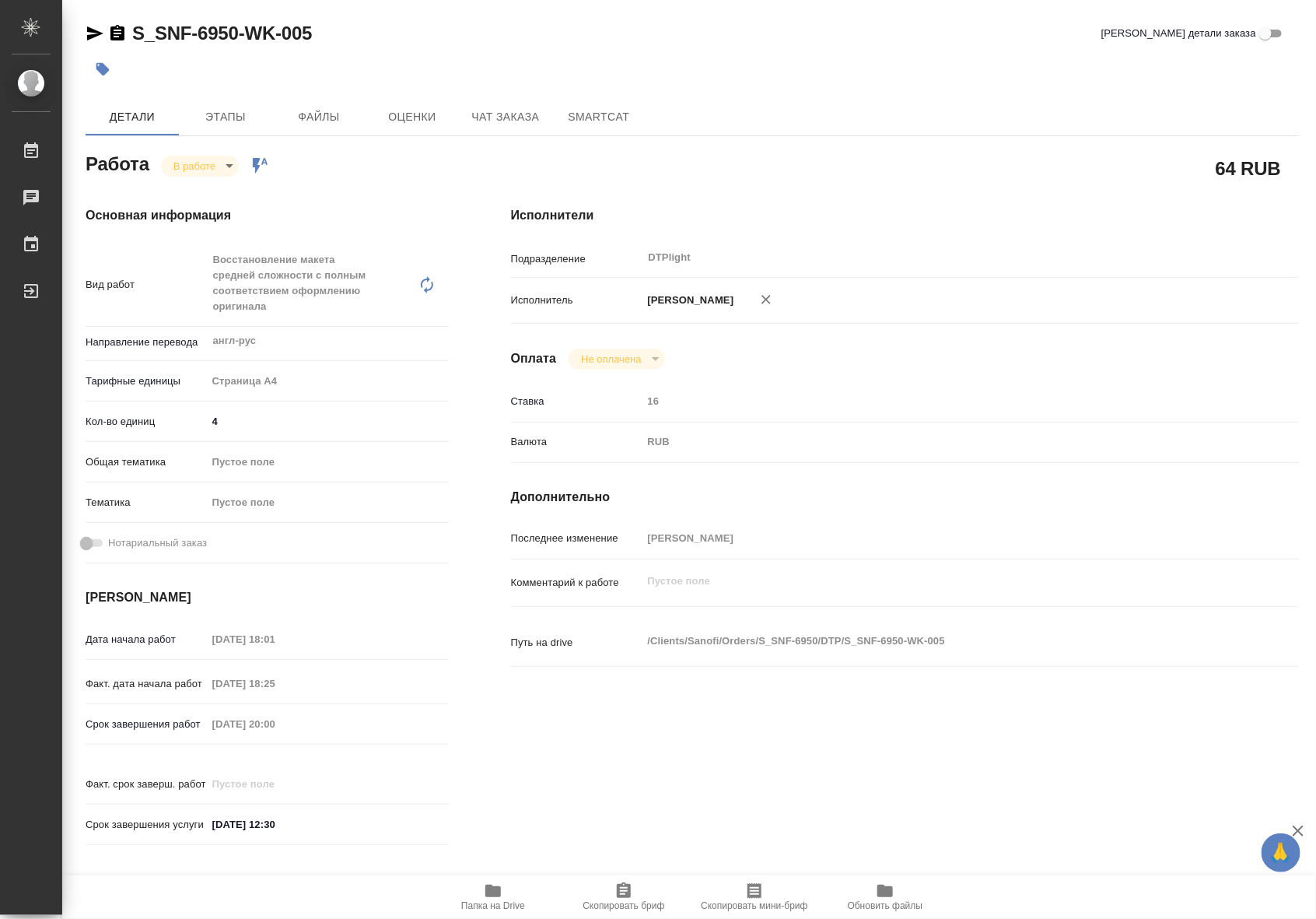
type textarea "x"
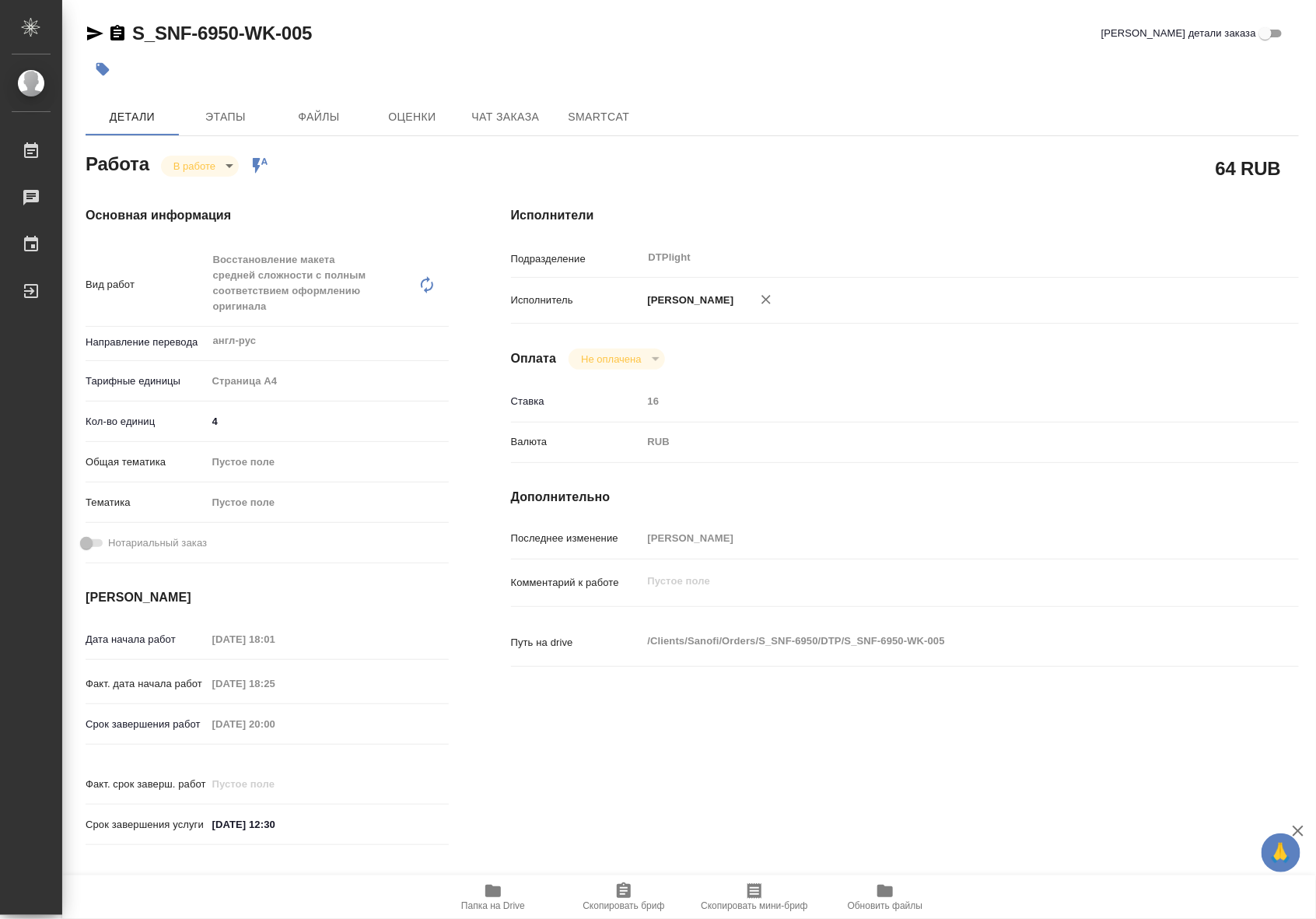
type textarea "x"
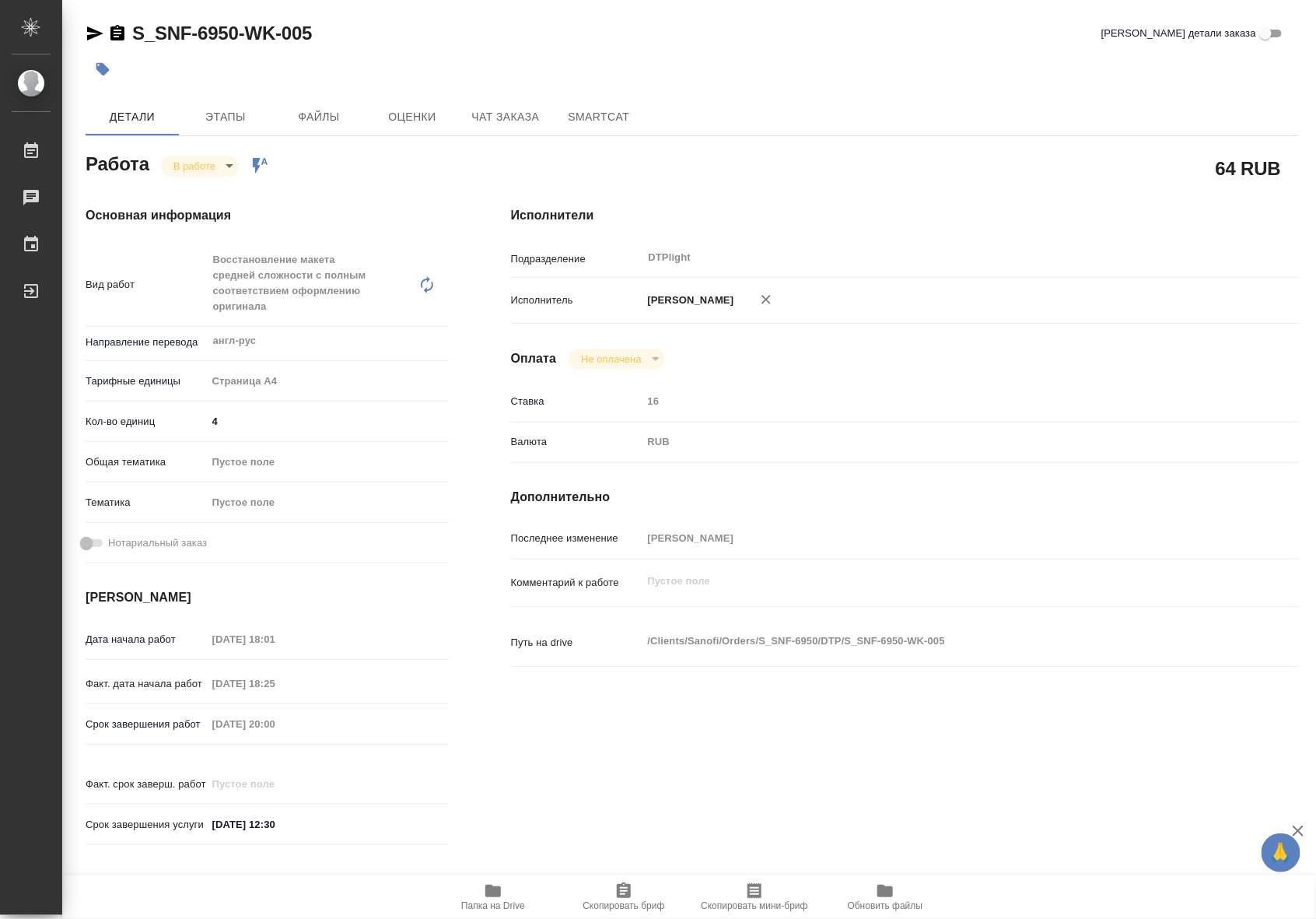
type textarea "x"
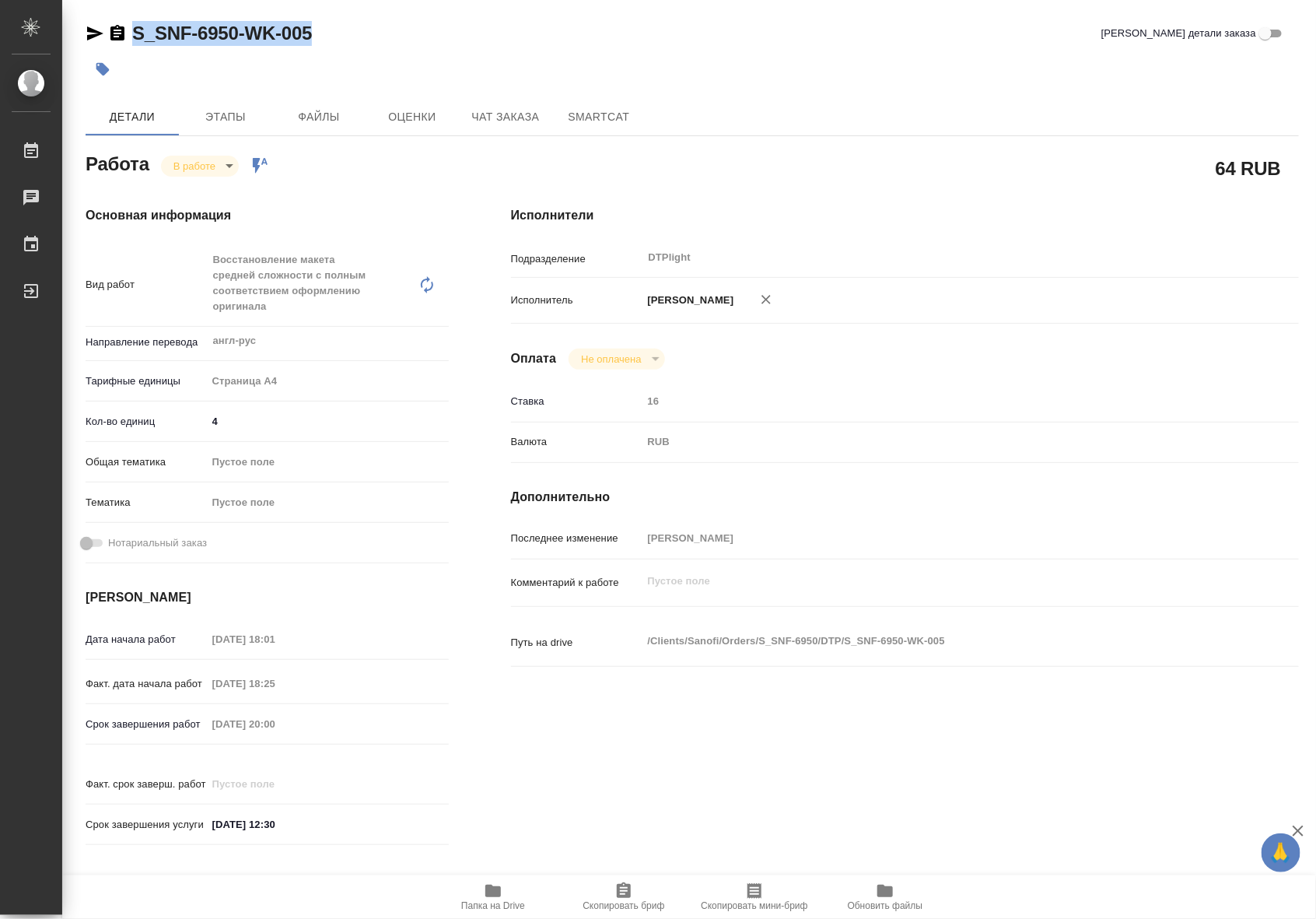
drag, startPoint x: 325, startPoint y: 21, endPoint x: 138, endPoint y: 40, distance: 188.0
click at [138, 40] on div "S_SNF-6950-WK-005 Кратко детали заказа" at bounding box center [692, 33] width 1214 height 25
copy link "S_SNF-6950-WK-005"
click at [488, 891] on icon "button" at bounding box center [493, 891] width 15 height 13
type textarea "x"
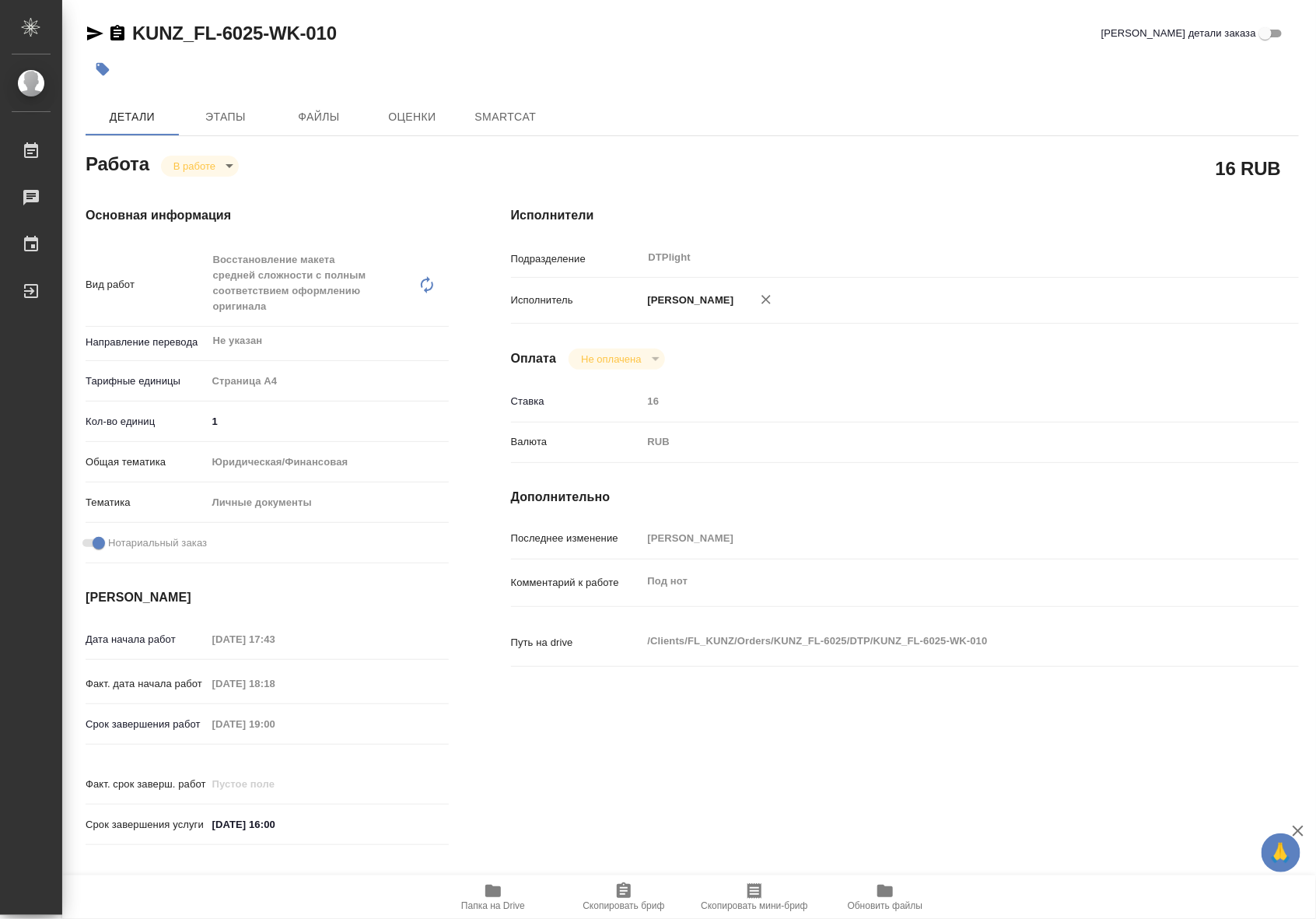
type textarea "x"
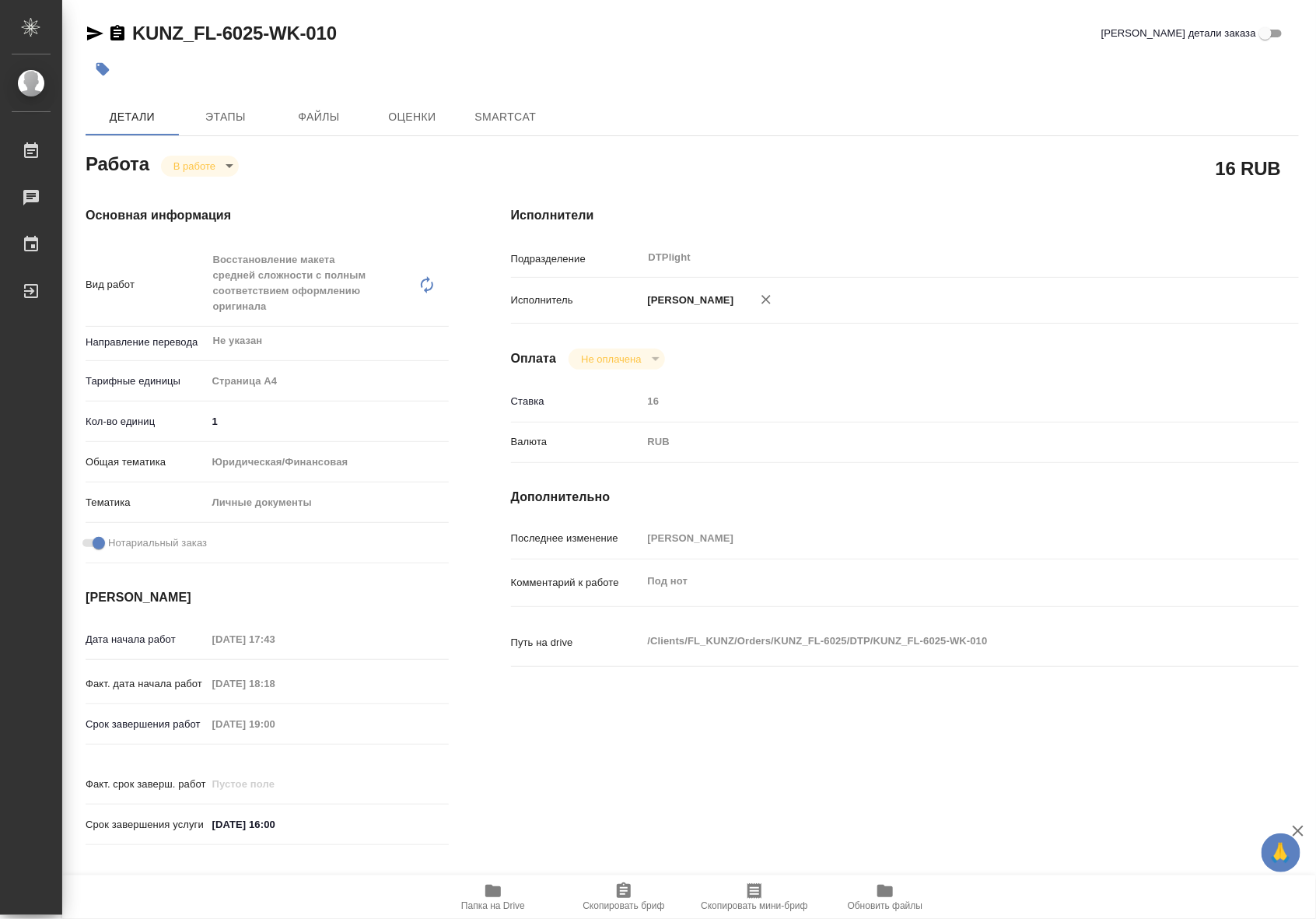
type textarea "x"
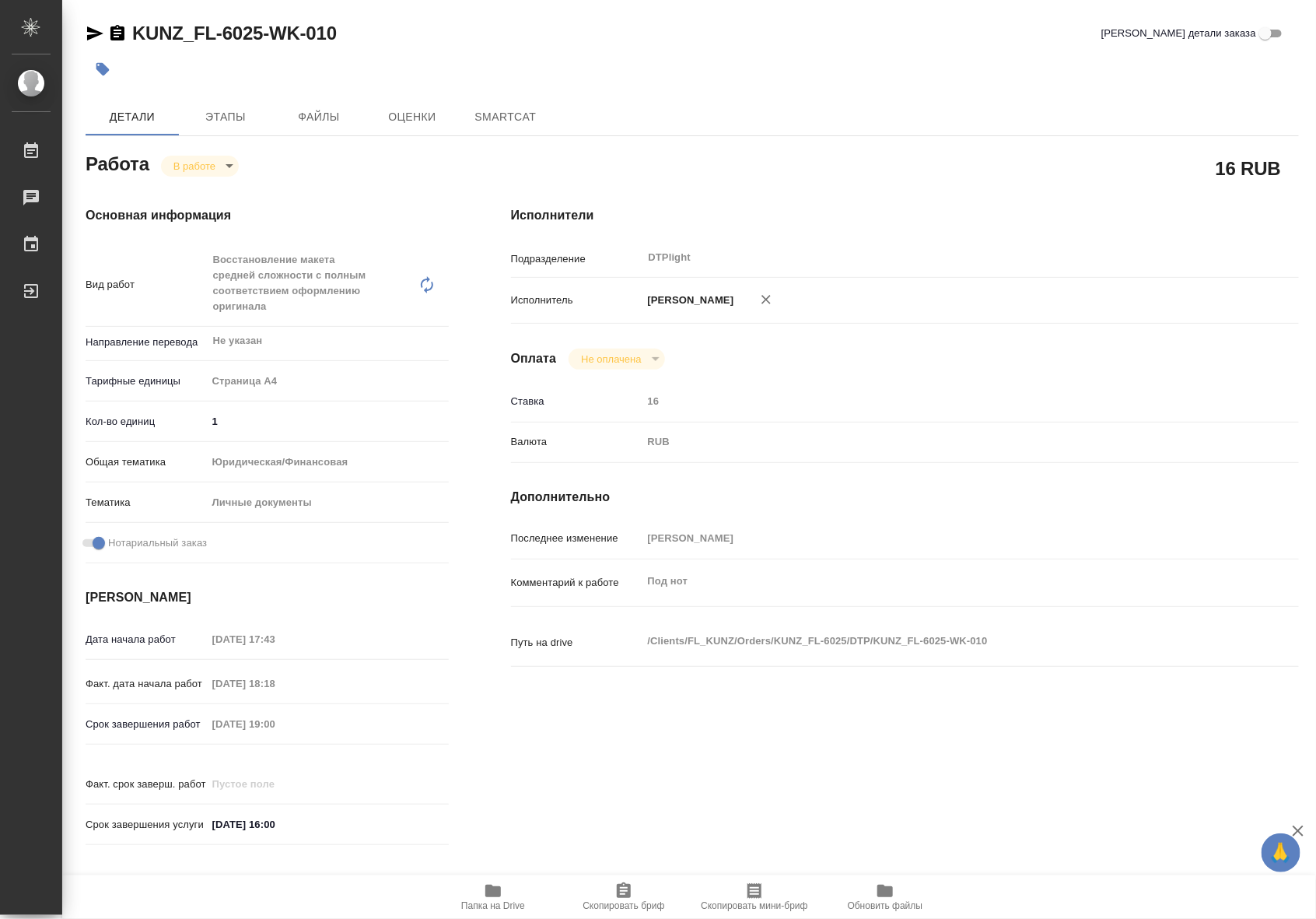
type textarea "x"
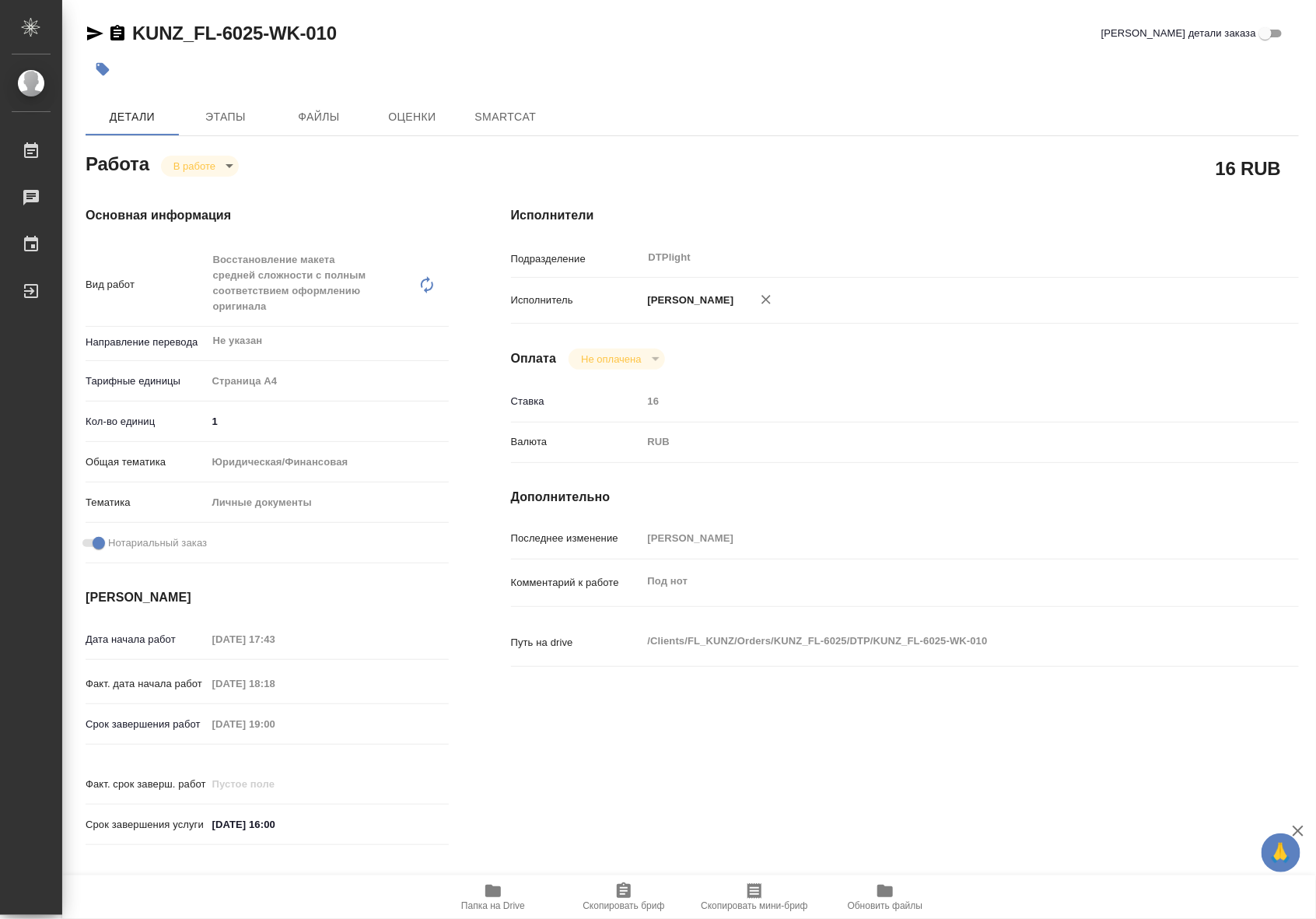
type textarea "x"
drag, startPoint x: 344, startPoint y: 33, endPoint x: 136, endPoint y: 32, distance: 208.0
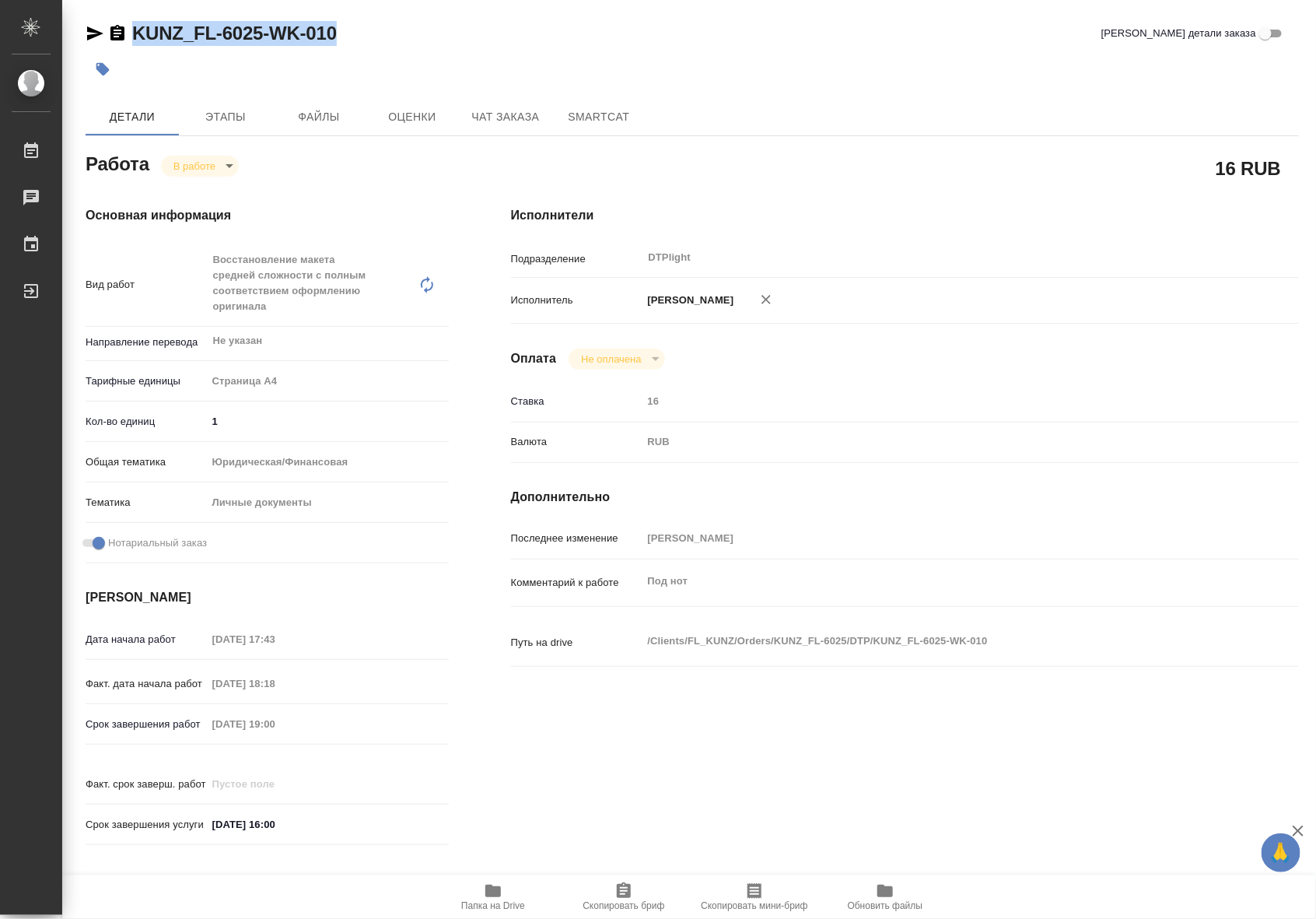
click at [136, 32] on div "KUNZ_FL-6025-WK-010 Кратко детали заказа" at bounding box center [692, 33] width 1214 height 25
type textarea "x"
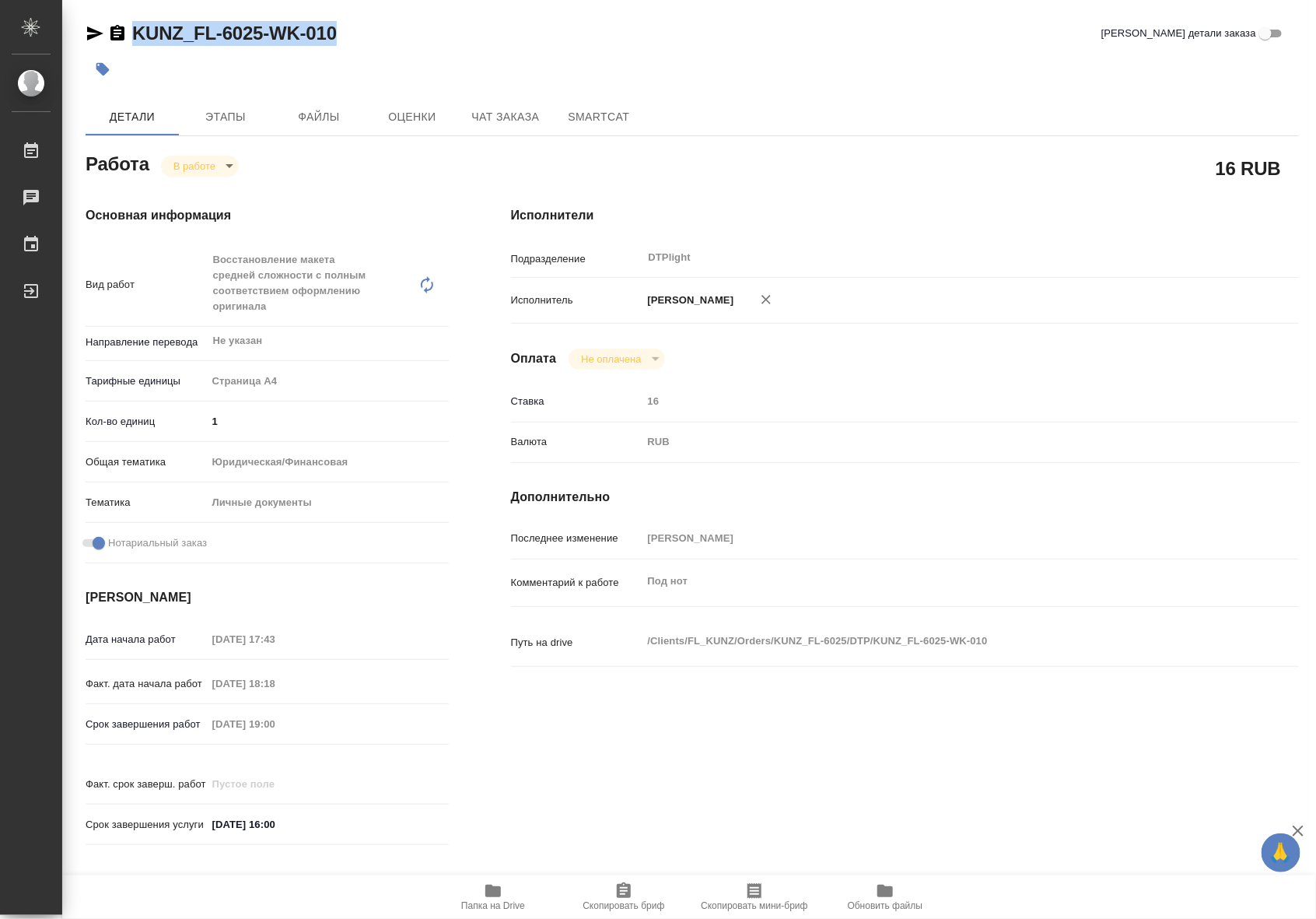
type textarea "x"
copy link "KUNZ_FL-6025-WK-010"
type textarea "x"
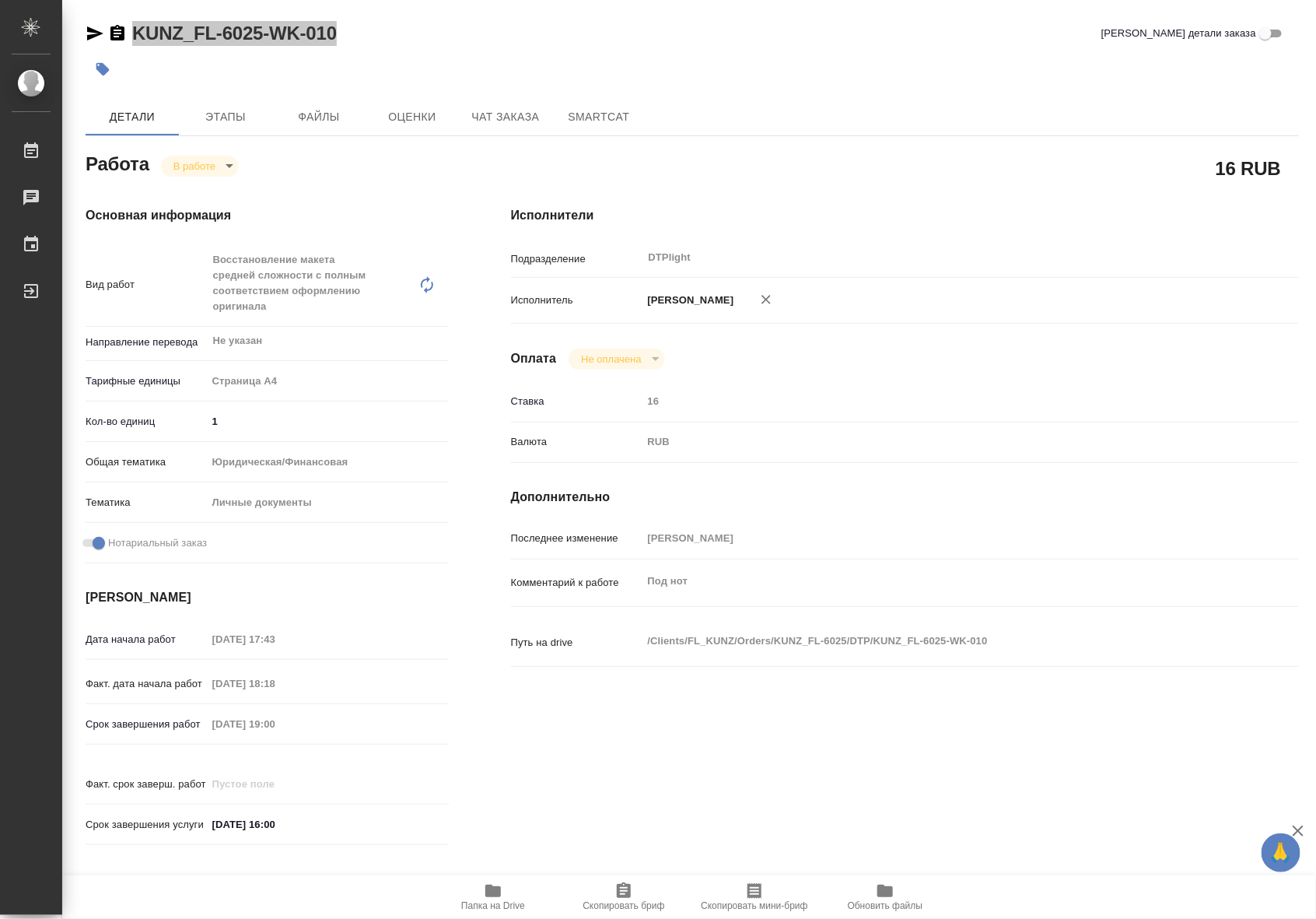
type textarea "x"
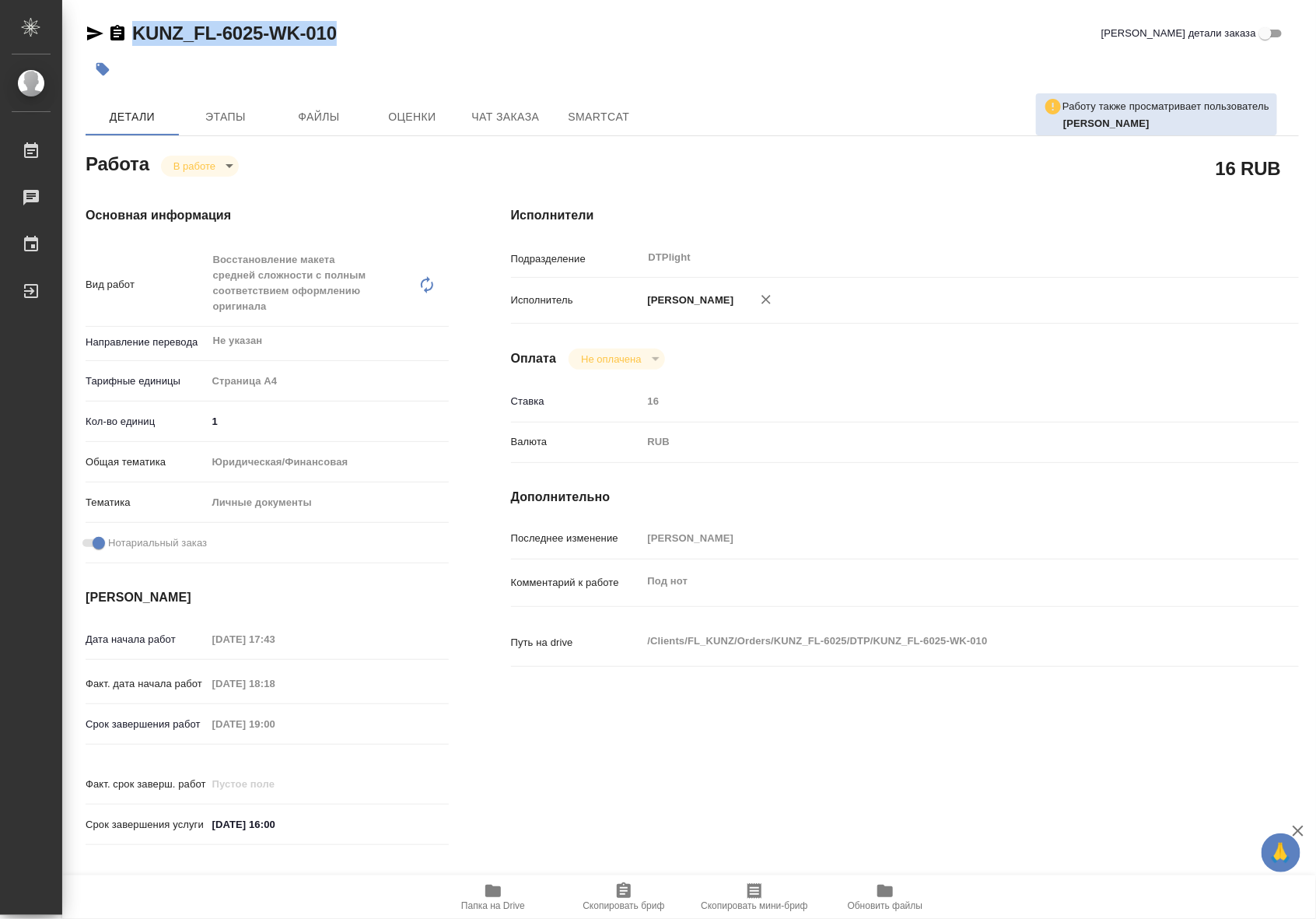
click at [492, 906] on span "Папка на Drive" at bounding box center [493, 906] width 64 height 11
click at [505, 895] on span "Папка на Drive" at bounding box center [493, 896] width 112 height 30
click at [191, 162] on body "🙏 .cls-1 fill:#fff; AWATERA Riianova [PERSON_NAME] 0 Чаты График Выйти KUNZ_FL-…" at bounding box center [658, 459] width 1316 height 919
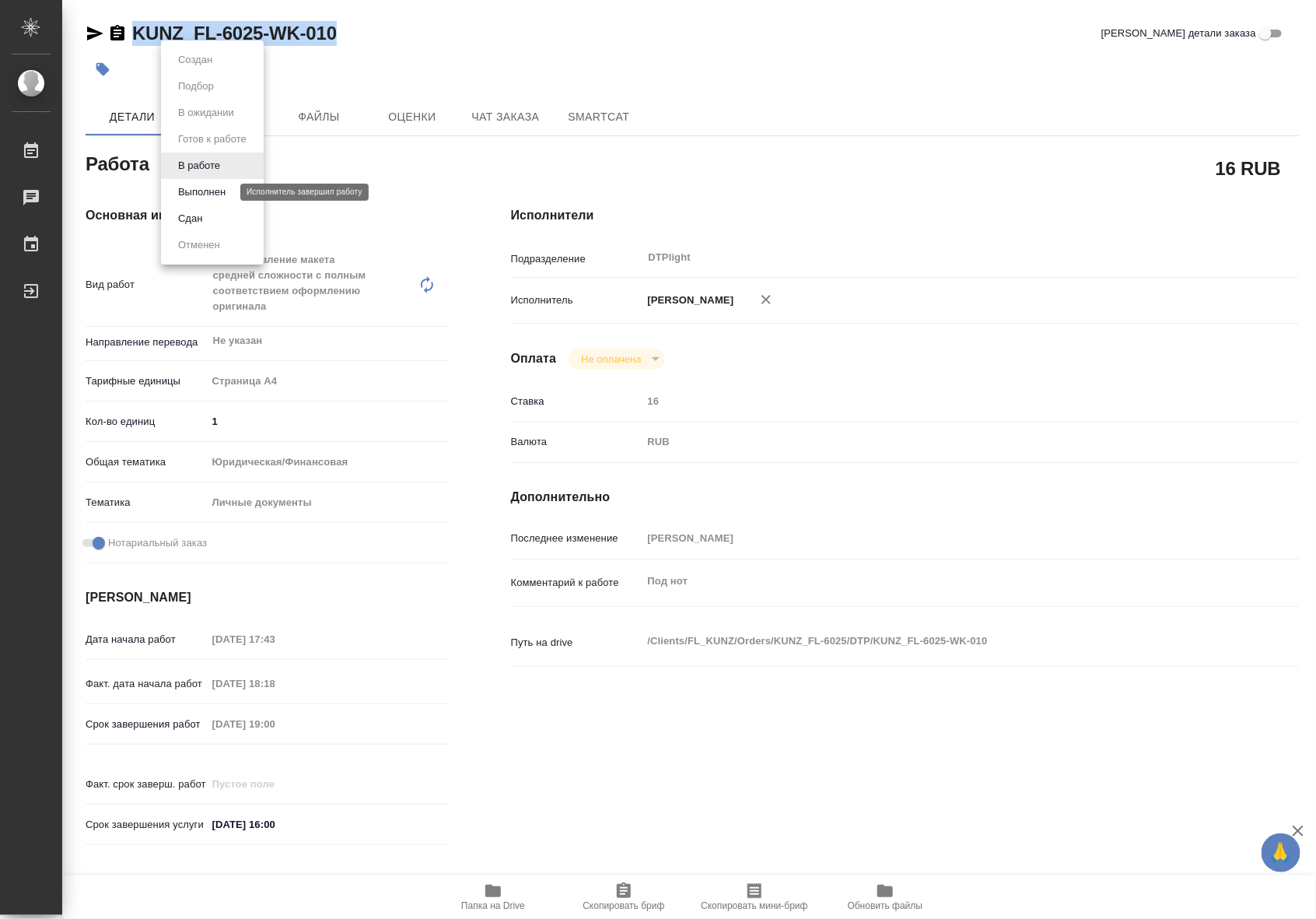
click at [187, 193] on button "Выполнен" at bounding box center [201, 191] width 56 height 17
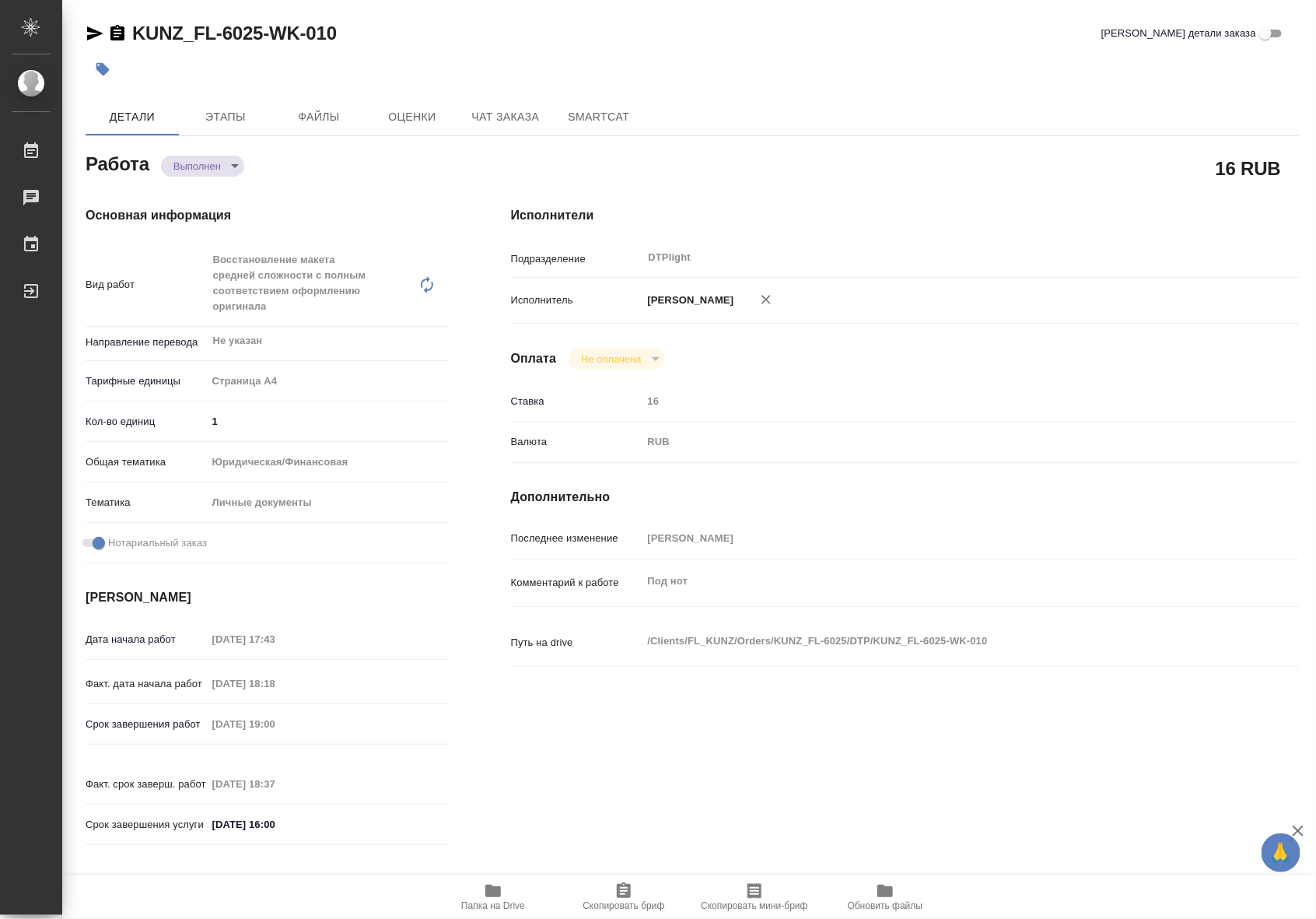
type textarea "x"
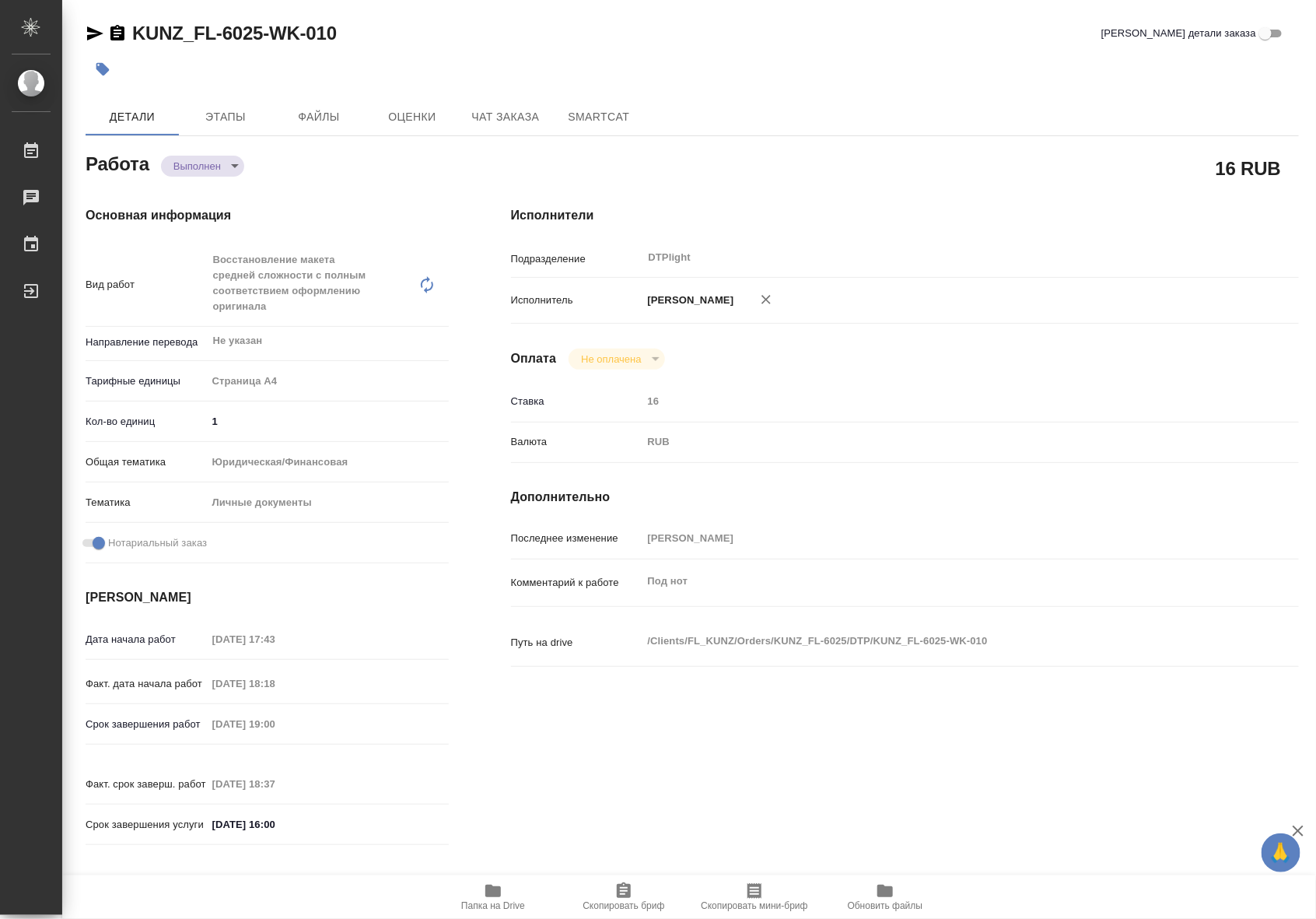
type textarea "x"
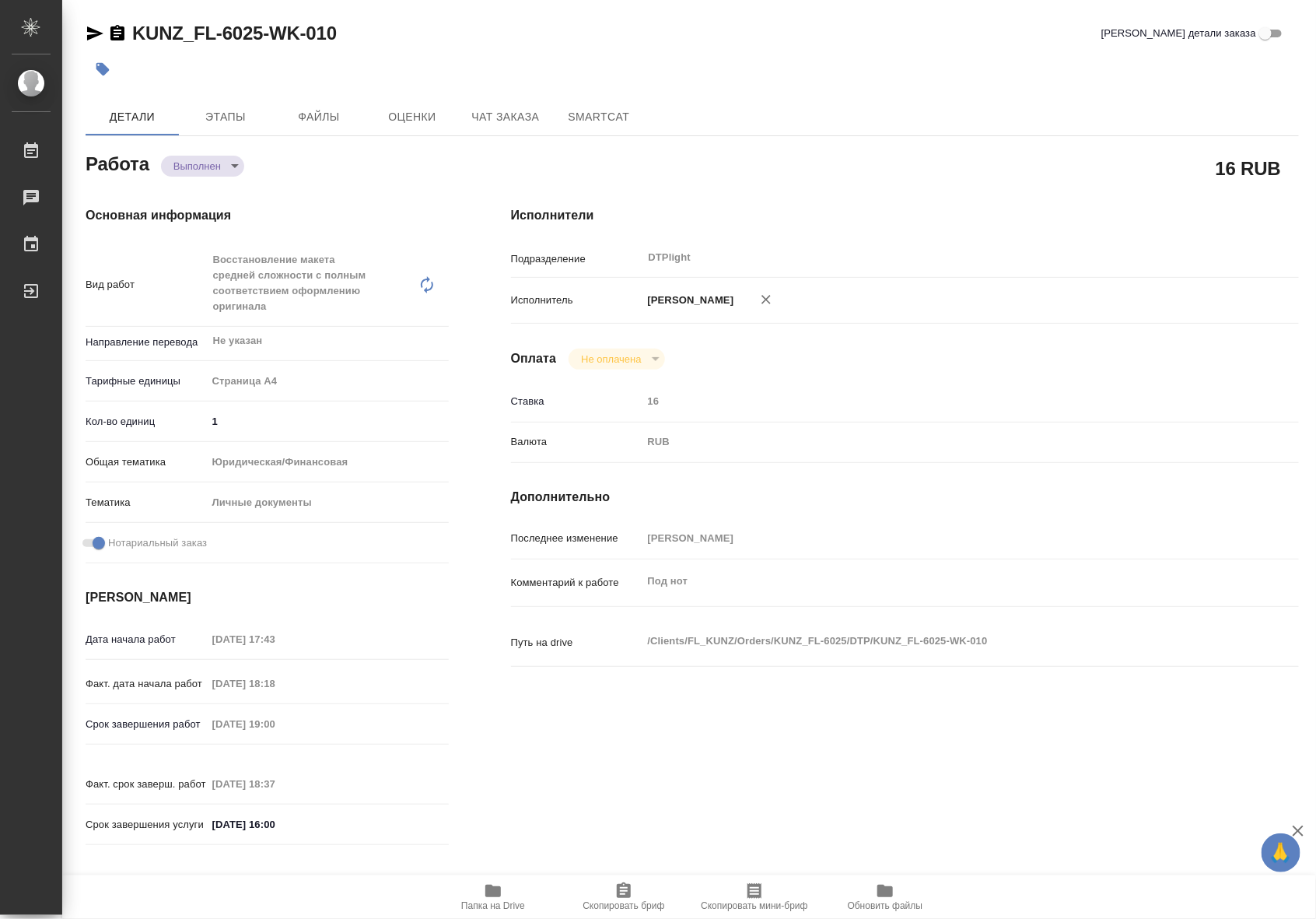
type textarea "x"
